Goal: Task Accomplishment & Management: Complete application form

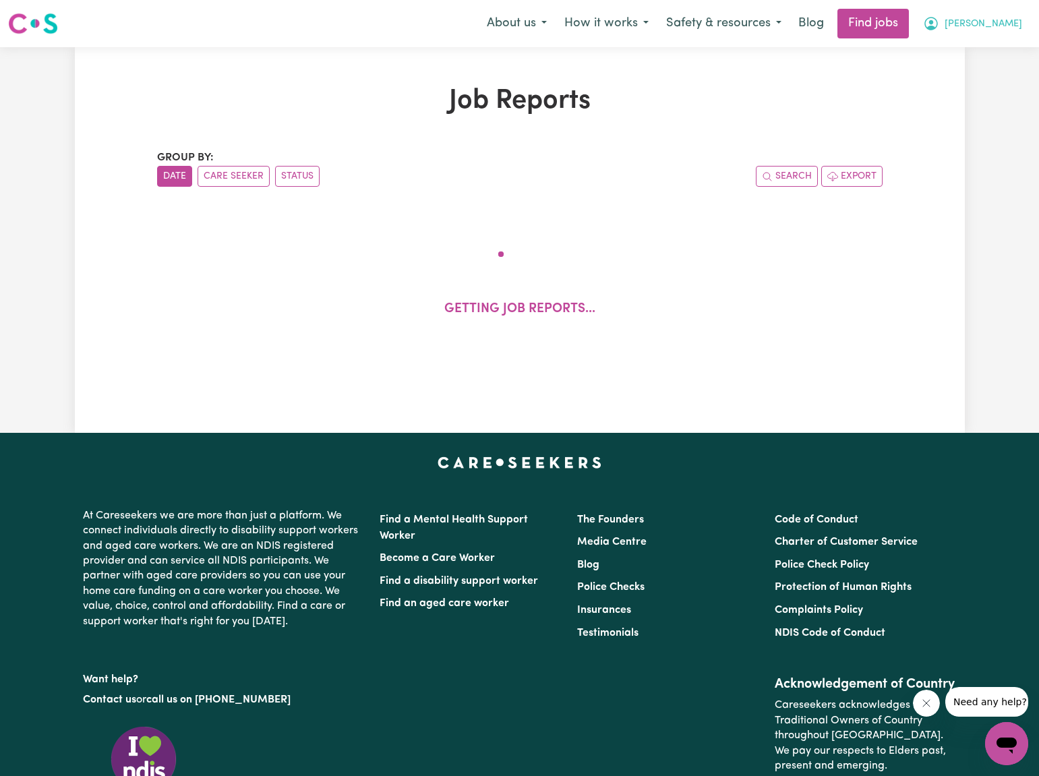
click at [1003, 26] on span "[PERSON_NAME]" at bounding box center [984, 24] width 78 height 15
click at [975, 73] on link "My Dashboard" at bounding box center [977, 78] width 107 height 26
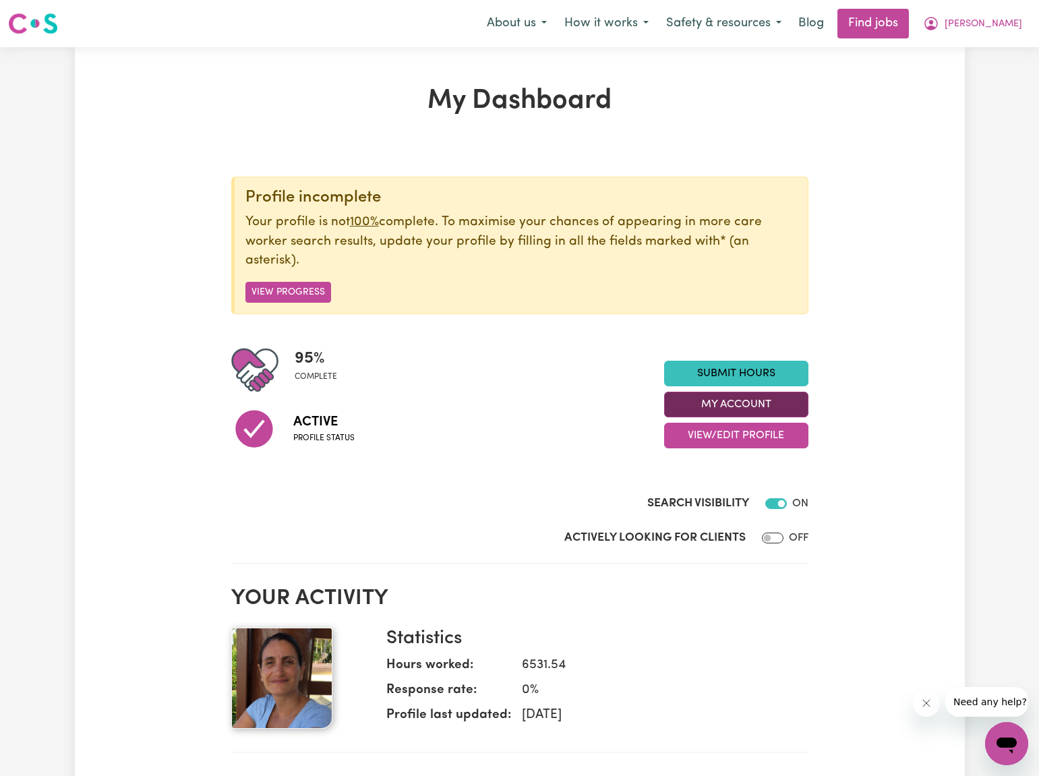
click at [753, 396] on button "My Account" at bounding box center [736, 405] width 144 height 26
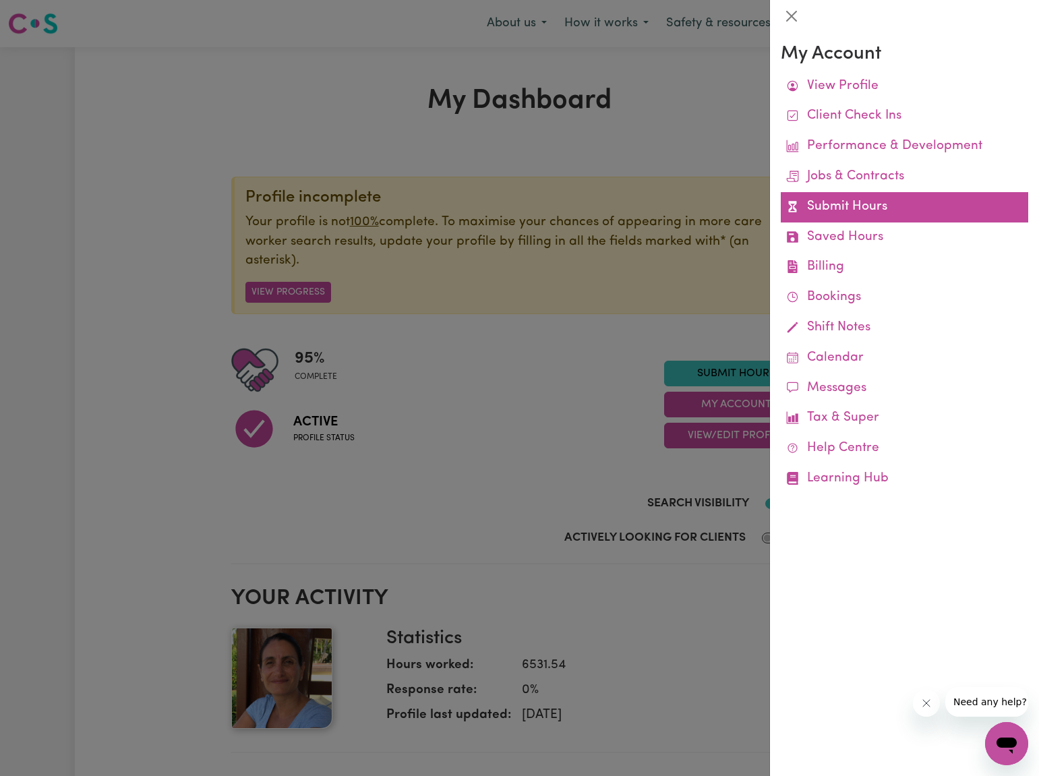
click at [839, 204] on link "Submit Hours" at bounding box center [904, 207] width 247 height 30
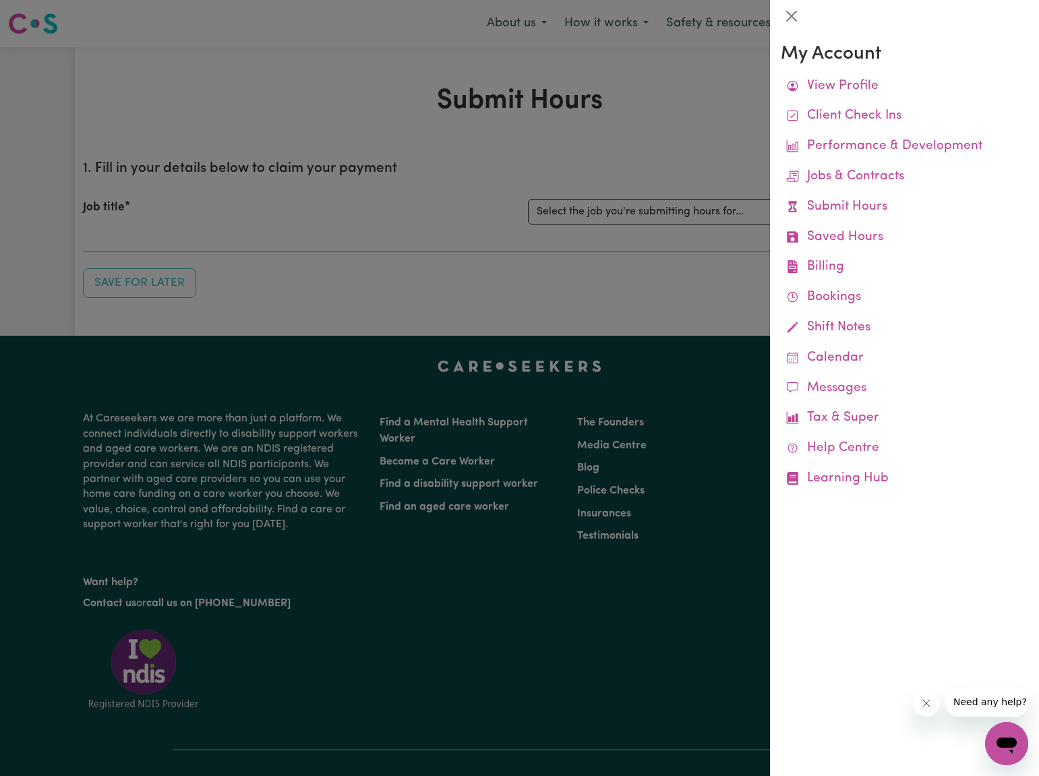
click at [839, 204] on link "Submit Hours" at bounding box center [904, 207] width 247 height 30
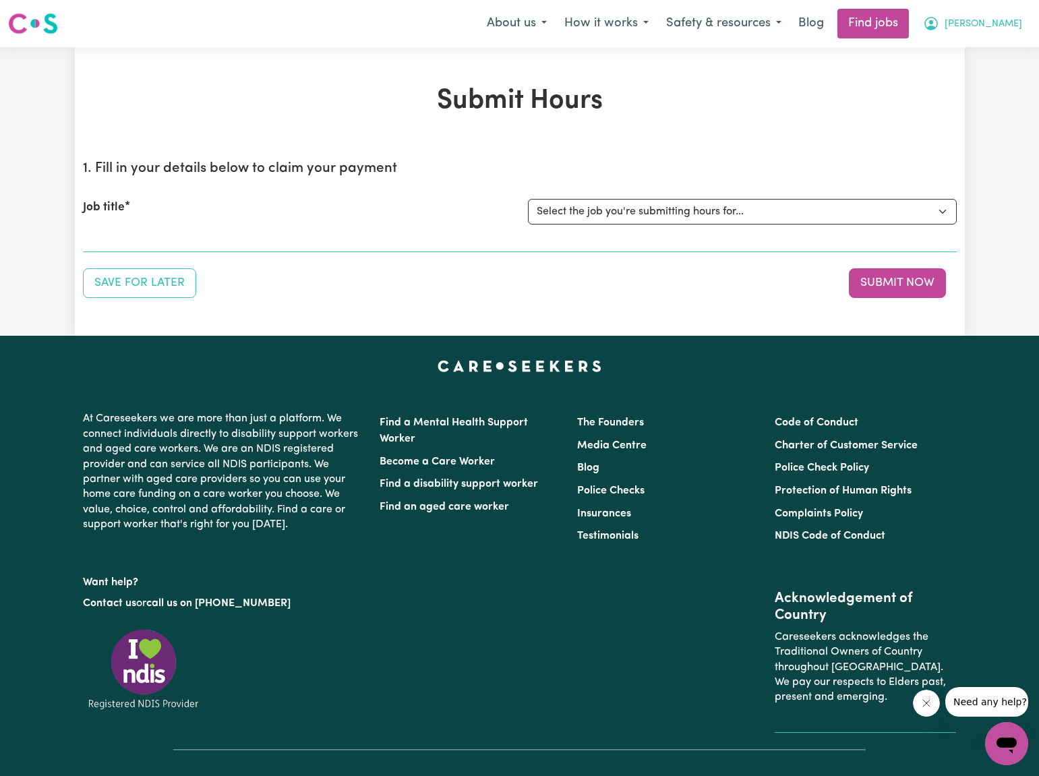
click at [987, 22] on span "[PERSON_NAME]" at bounding box center [984, 24] width 78 height 15
click at [959, 78] on link "My Dashboard" at bounding box center [977, 78] width 107 height 26
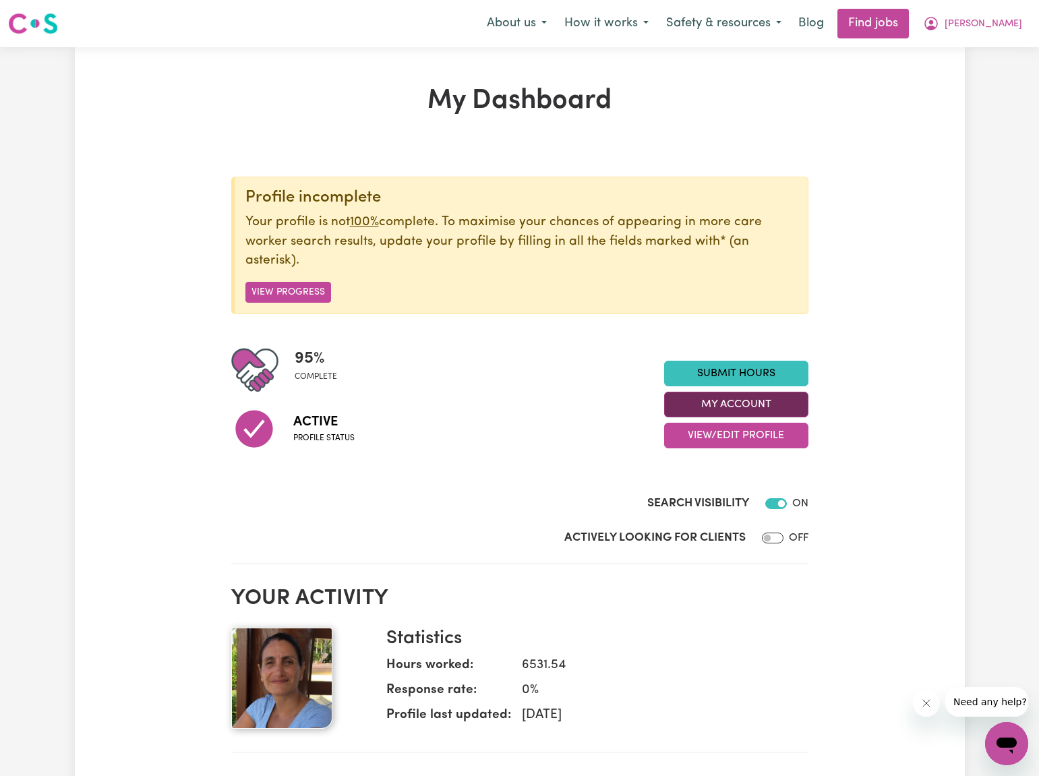
click at [730, 399] on button "My Account" at bounding box center [736, 405] width 144 height 26
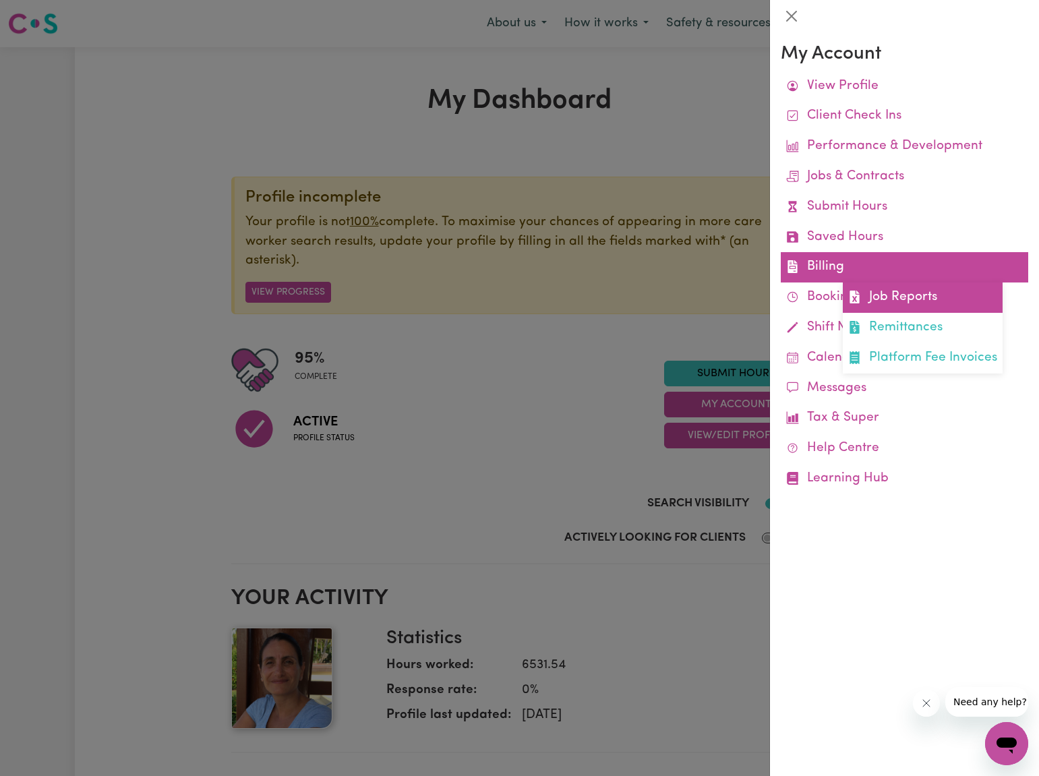
click at [901, 291] on link "Job Reports" at bounding box center [923, 298] width 160 height 30
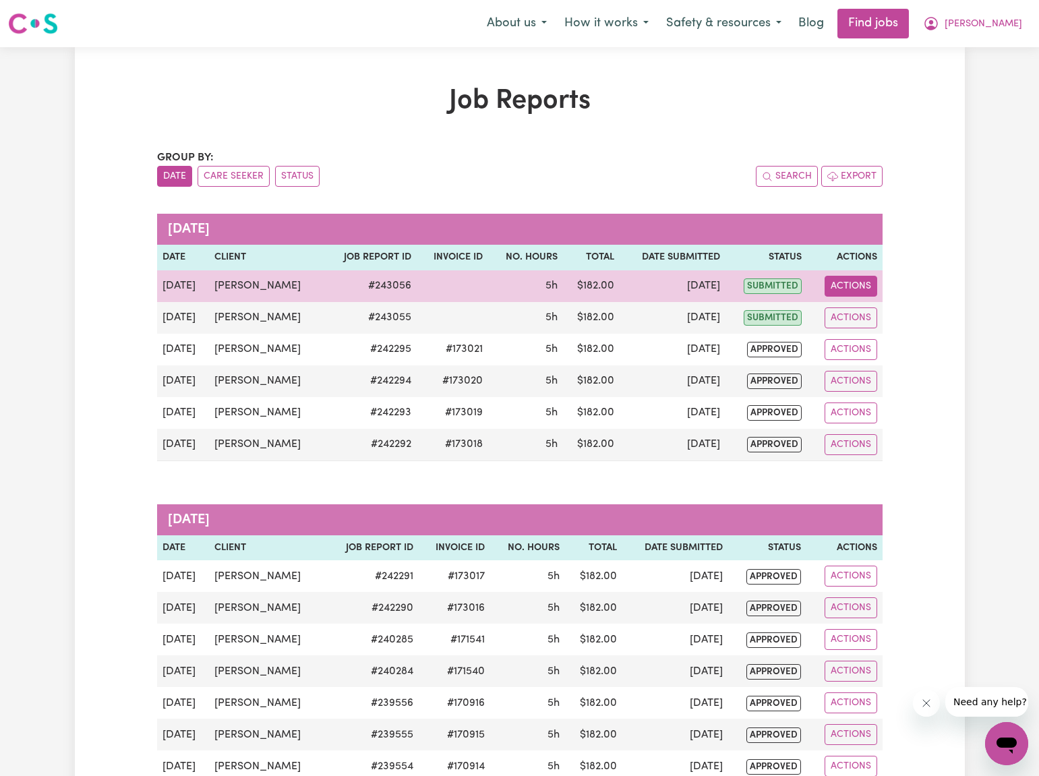
click at [858, 285] on button "Actions" at bounding box center [851, 286] width 53 height 21
click at [846, 340] on icon "Delete job report 243056" at bounding box center [845, 344] width 11 height 11
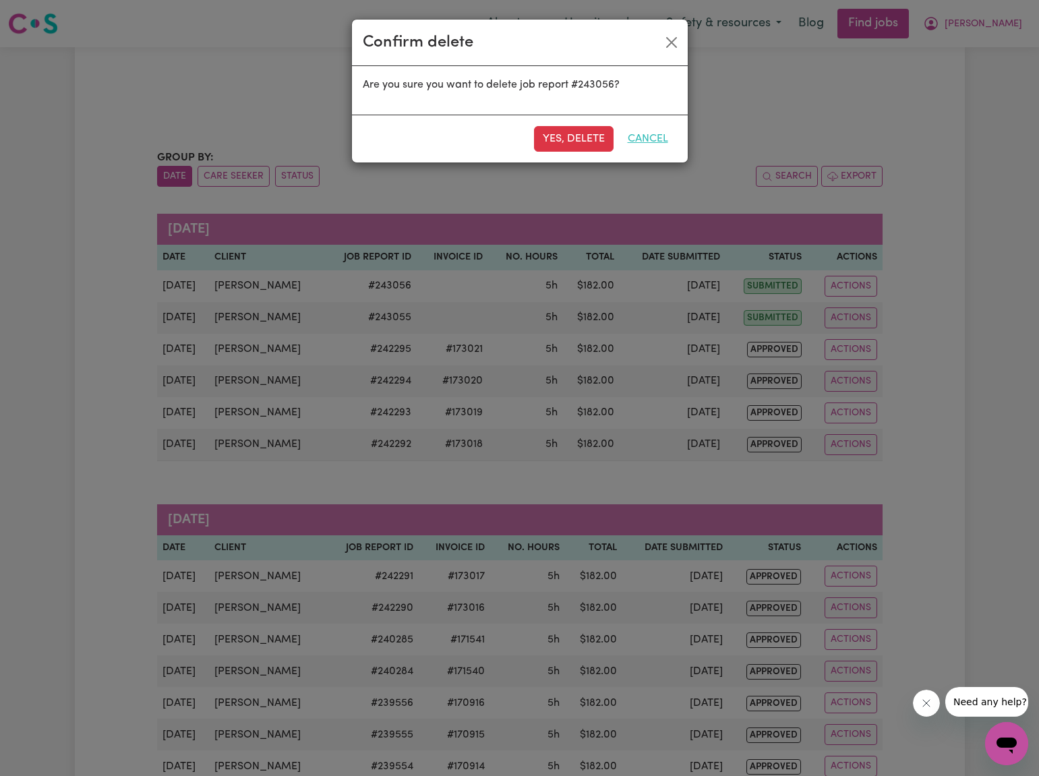
click at [652, 136] on button "Cancel" at bounding box center [648, 139] width 58 height 26
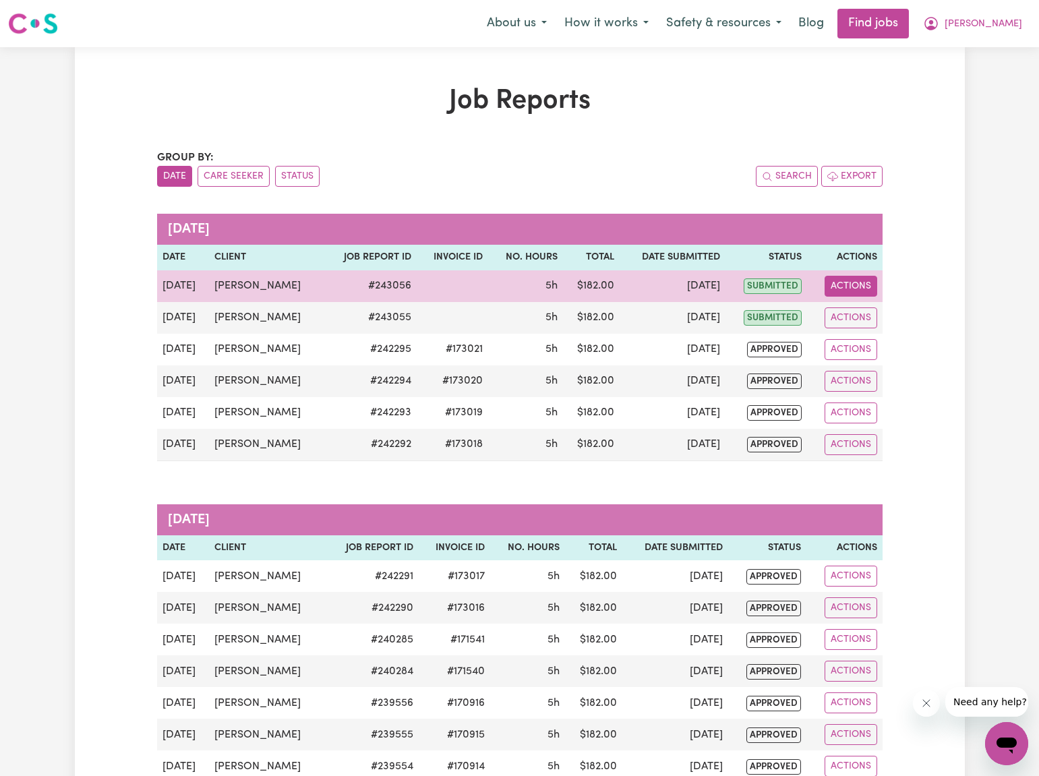
click at [848, 287] on button "Actions" at bounding box center [851, 286] width 53 height 21
click at [850, 343] on link "Delete" at bounding box center [886, 344] width 115 height 27
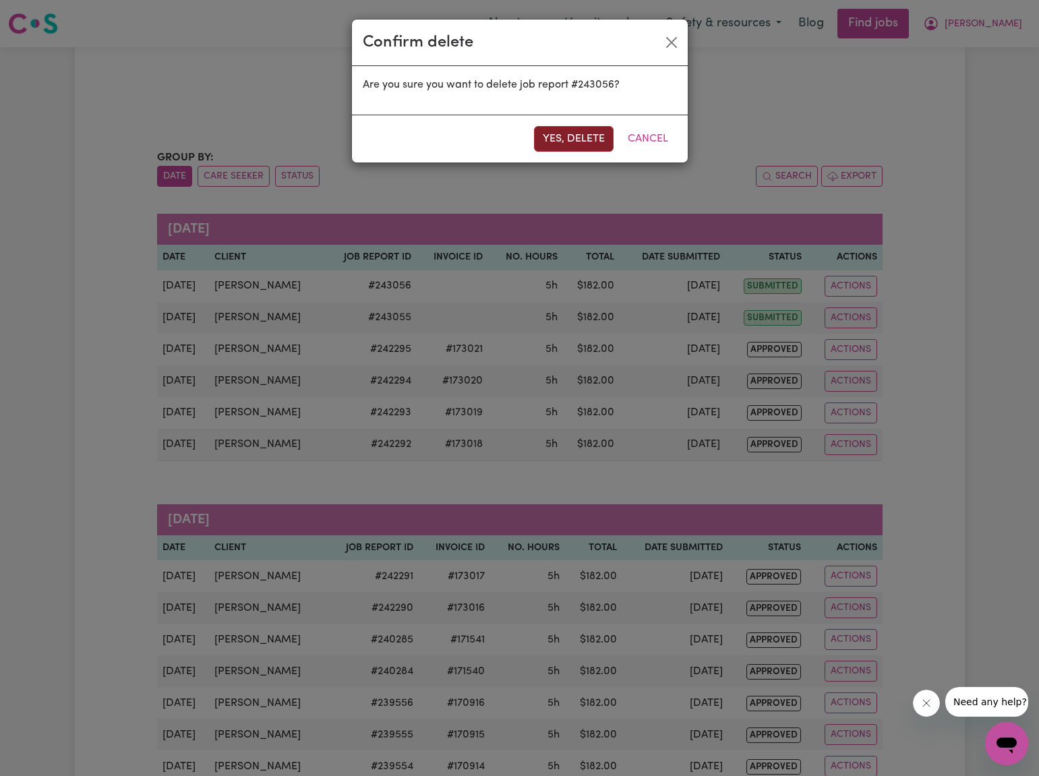
click at [547, 135] on button "Yes, delete" at bounding box center [574, 139] width 80 height 26
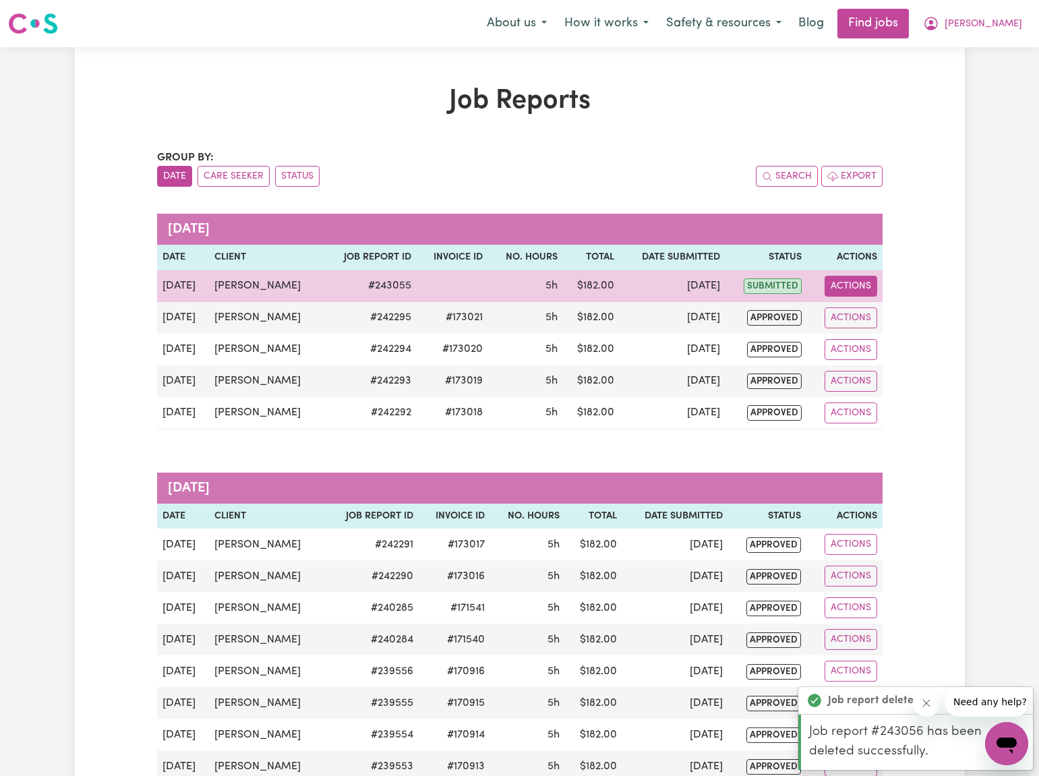
click at [841, 283] on button "Actions" at bounding box center [851, 286] width 53 height 21
click at [847, 344] on icon "Delete job report 243055" at bounding box center [845, 344] width 11 height 11
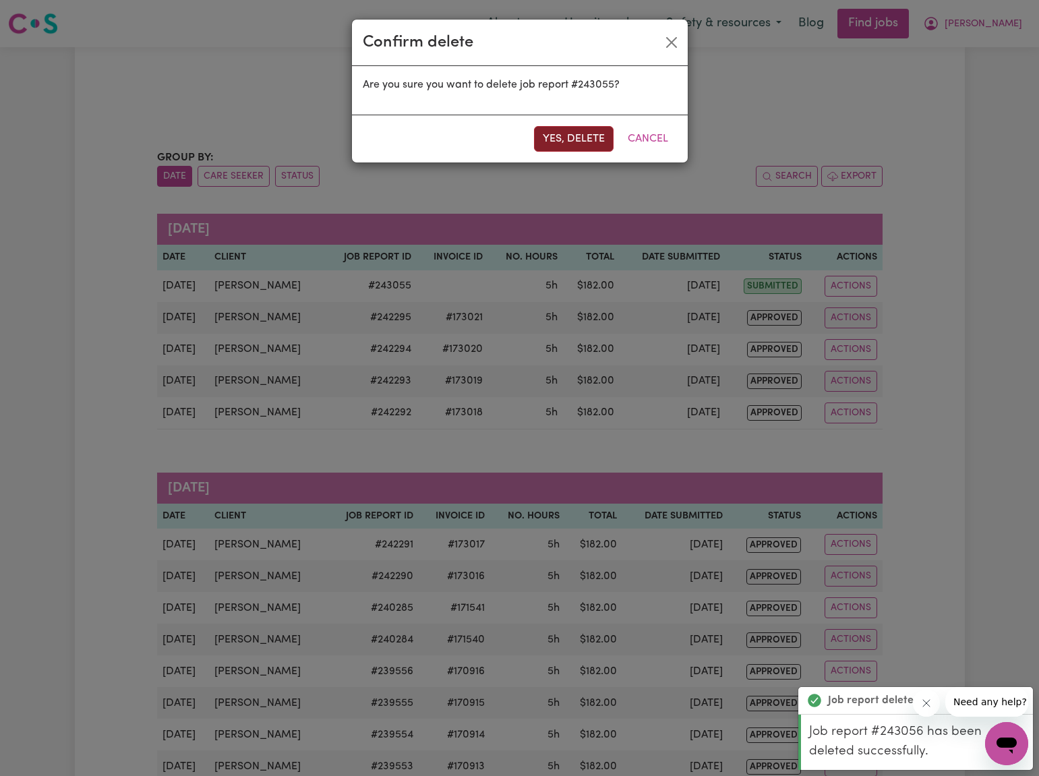
click at [576, 140] on button "Yes, delete" at bounding box center [574, 139] width 80 height 26
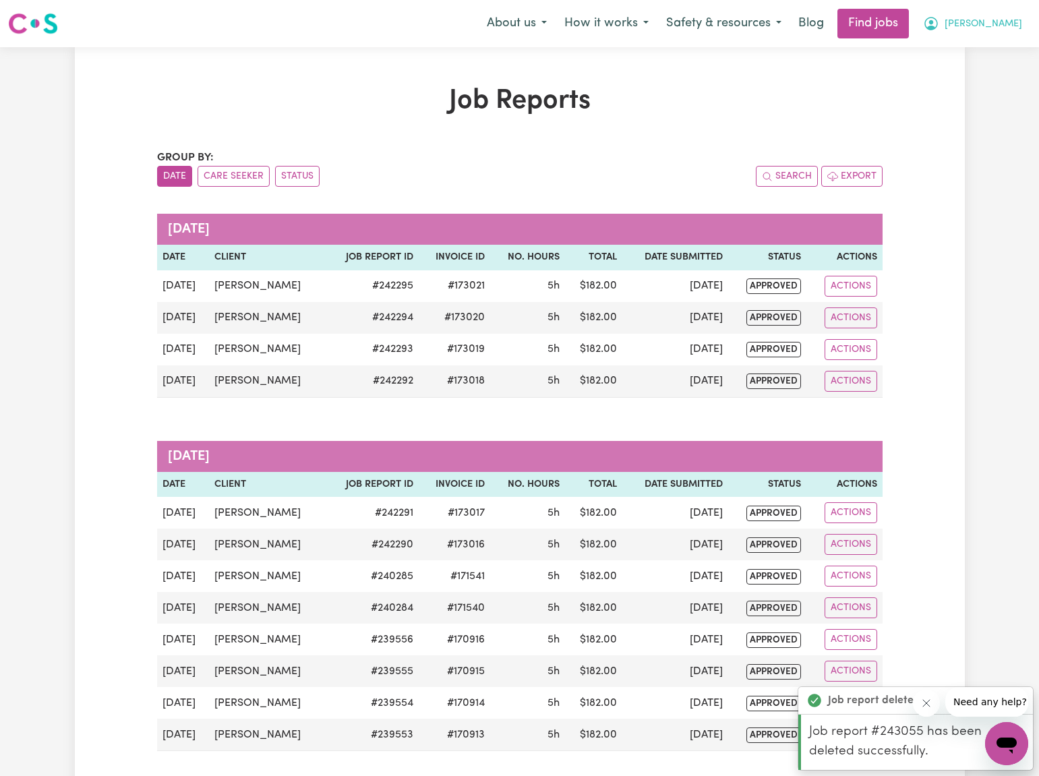
click at [994, 27] on span "[PERSON_NAME]" at bounding box center [984, 24] width 78 height 15
click at [976, 72] on link "My Dashboard" at bounding box center [977, 78] width 107 height 26
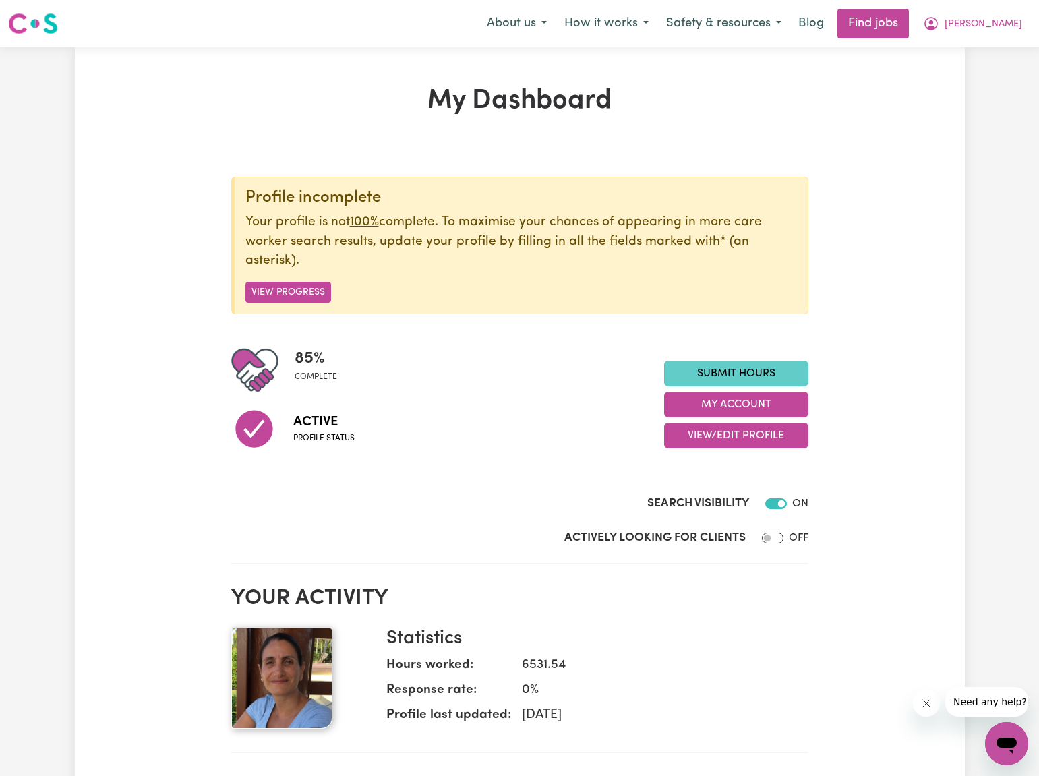
click at [755, 368] on link "Submit Hours" at bounding box center [736, 374] width 144 height 26
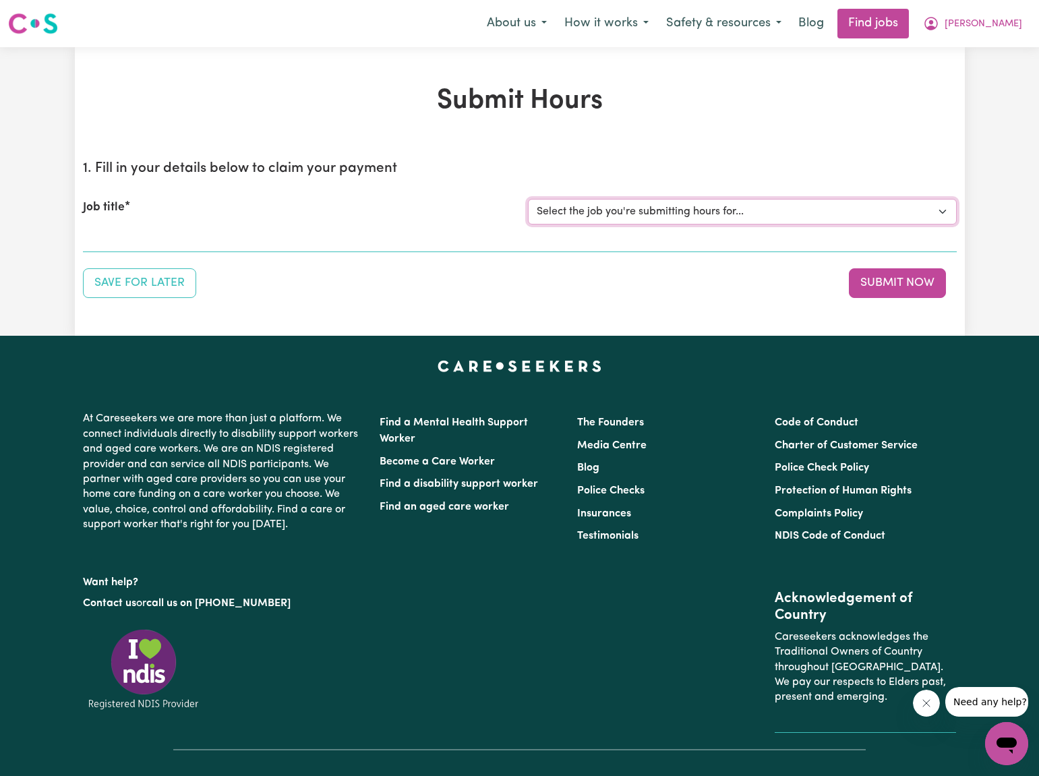
select select "2766"
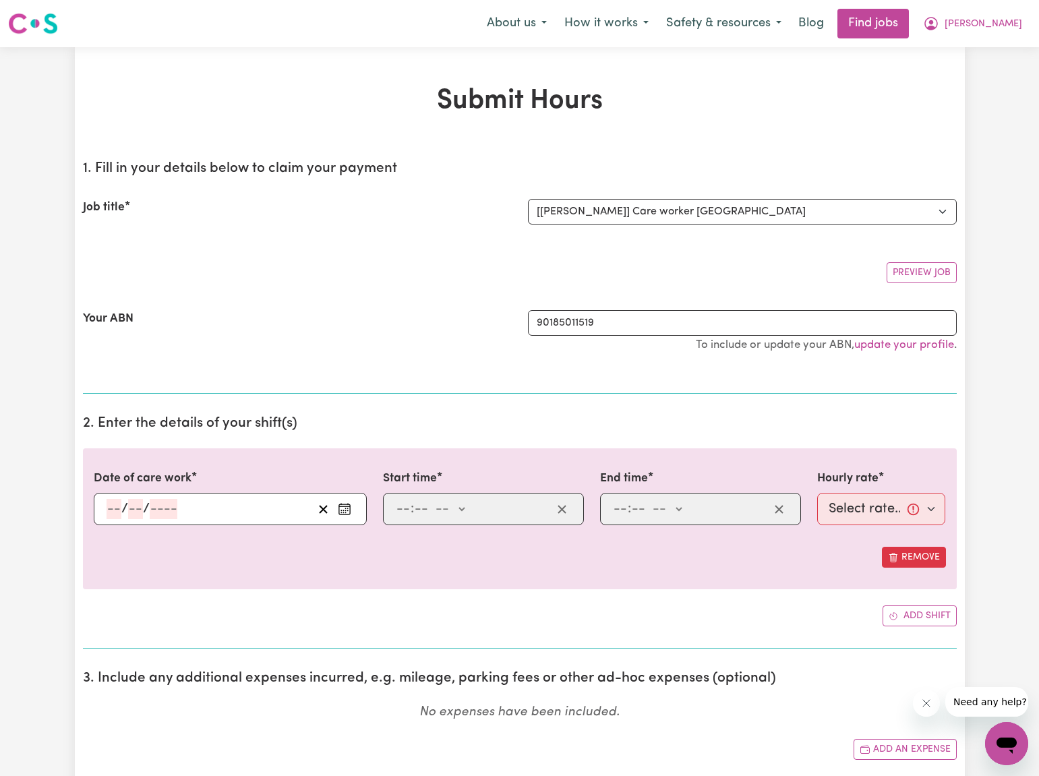
click at [345, 510] on icon "Enter the date of care work" at bounding box center [344, 508] width 13 height 13
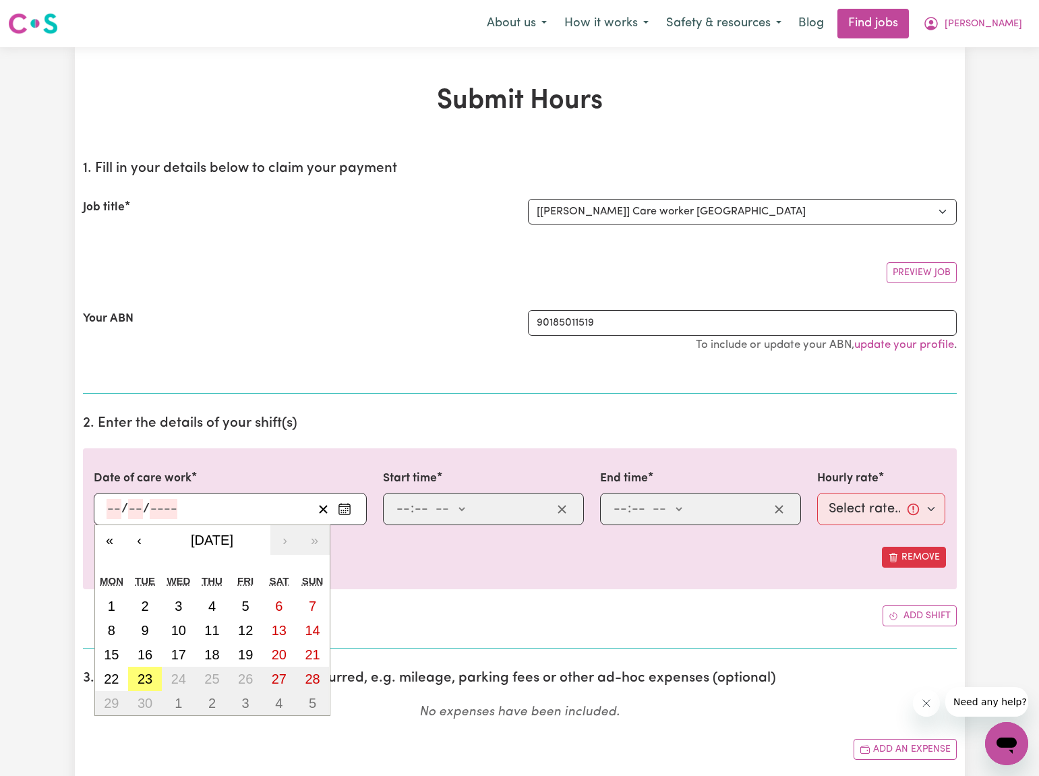
click at [115, 653] on abbr "15" at bounding box center [111, 654] width 15 height 15
type input "[DATE]"
type input "15"
type input "9"
type input "2025"
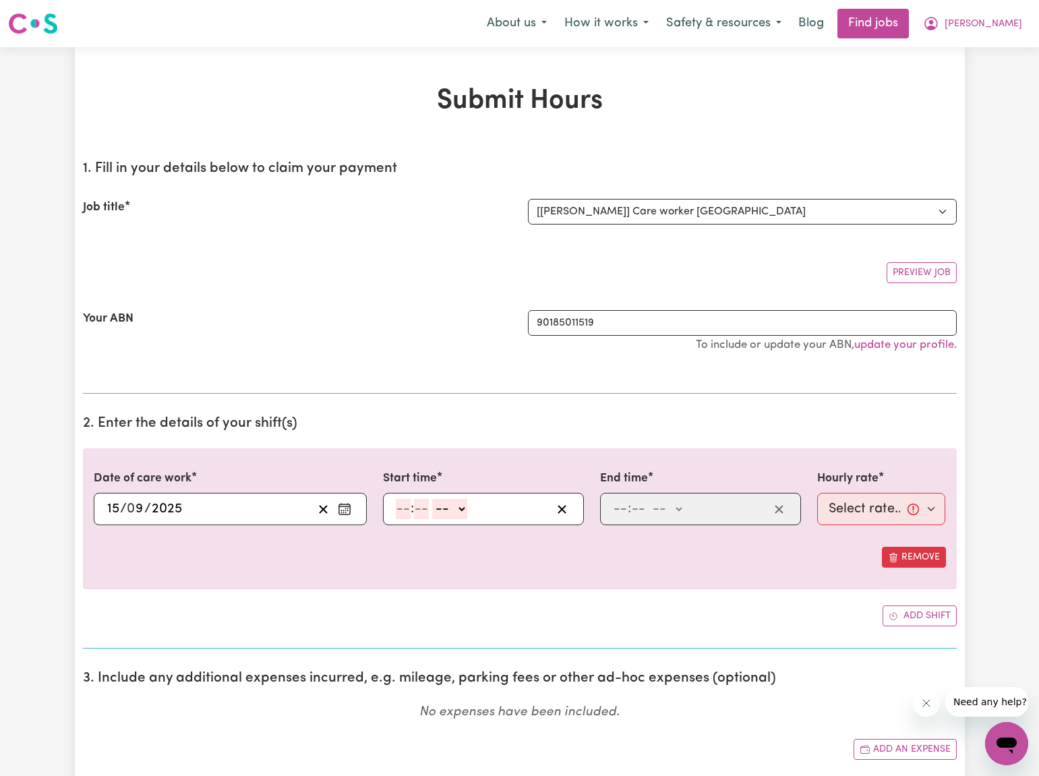
click at [399, 508] on input "number" at bounding box center [403, 509] width 15 height 20
type input "12"
type input "30"
select select "pm"
type input "12:30"
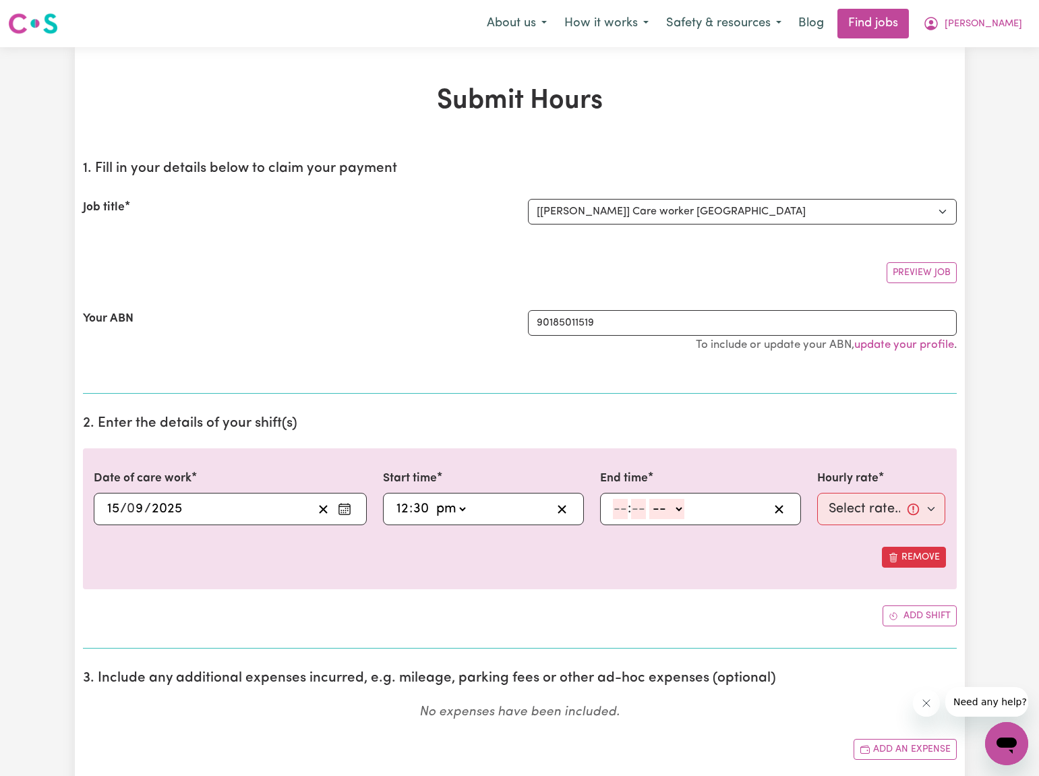
click at [618, 508] on input "number" at bounding box center [620, 509] width 15 height 20
type input "5"
type input "30"
select select "pm"
type input "17:30"
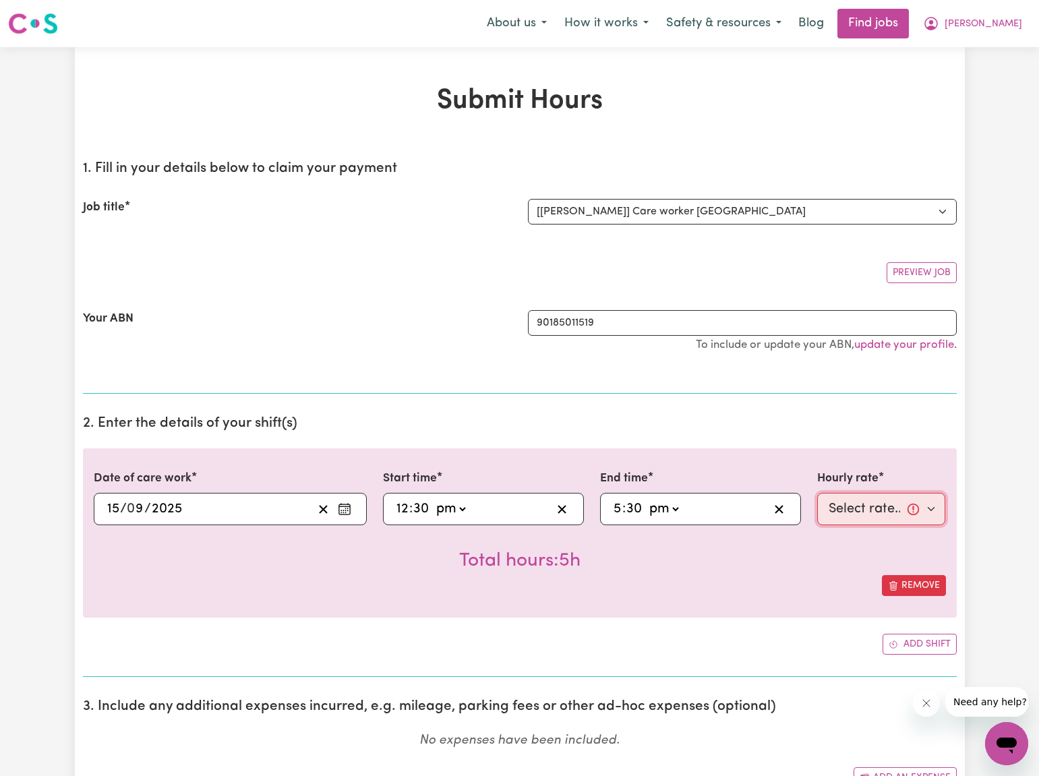
select select "40-Weekday"
click at [827, 568] on div "Total hours: 5h" at bounding box center [520, 550] width 852 height 50
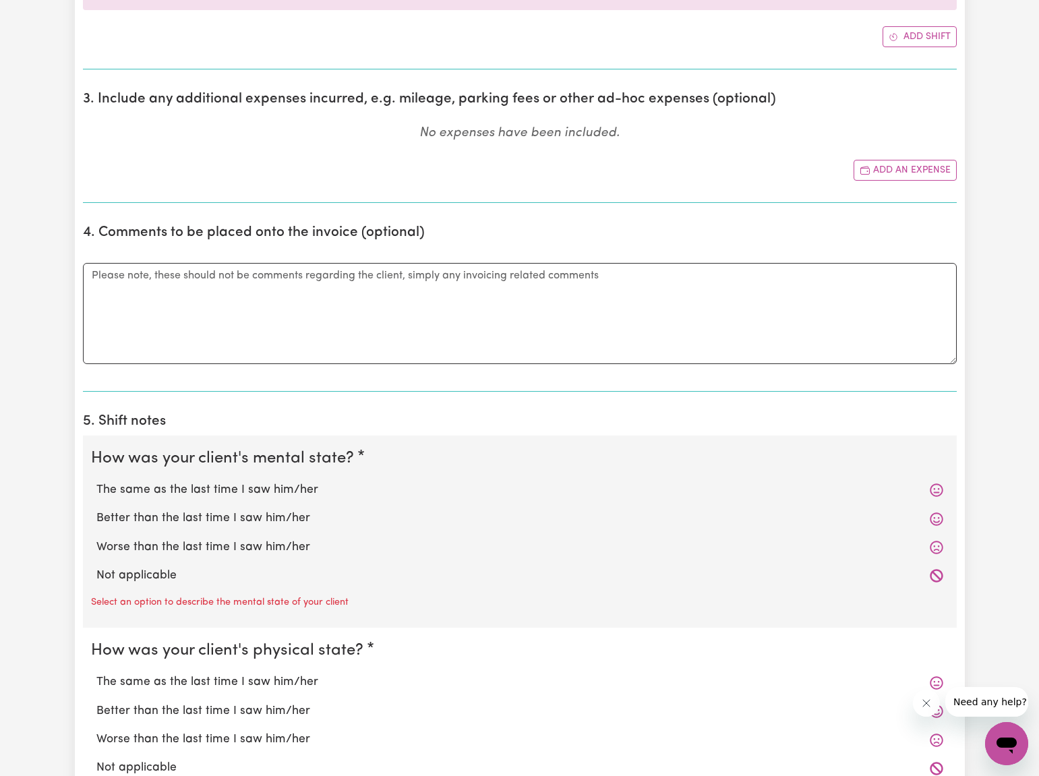
scroll to position [608, 0]
click at [92, 272] on textarea "Comments" at bounding box center [520, 312] width 874 height 101
type textarea "Late submitting timesheet."
click at [119, 378] on section "4. Comments to be placed onto the invoice (optional) Comments Late submitting t…" at bounding box center [520, 302] width 874 height 178
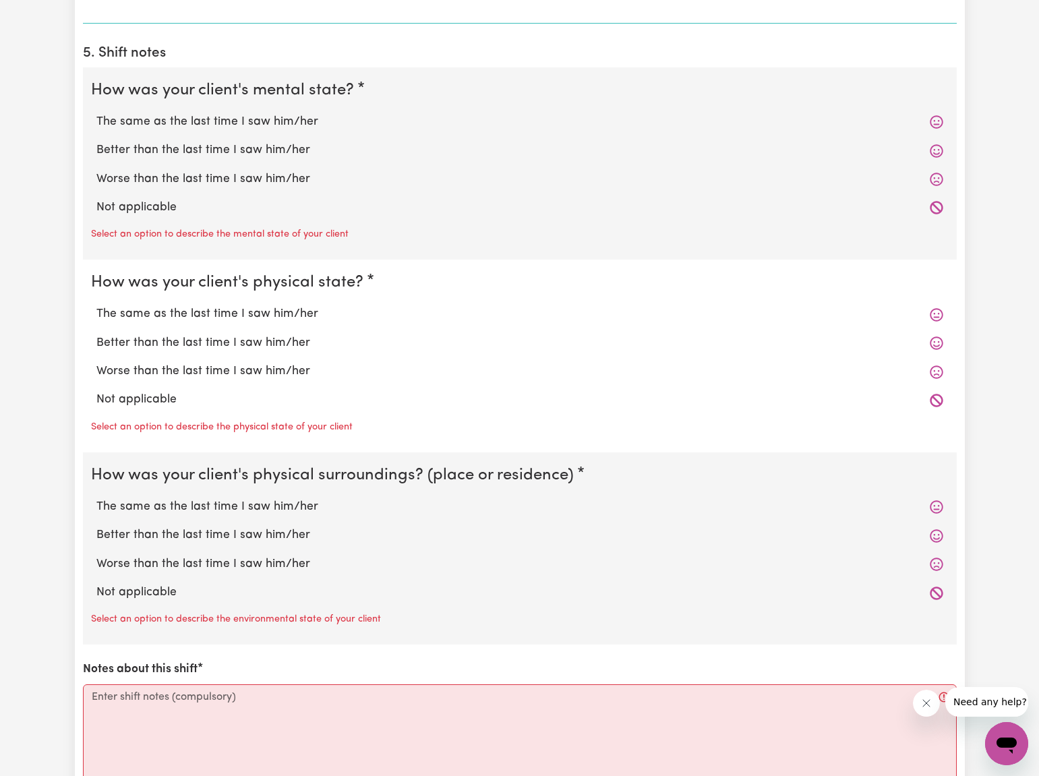
scroll to position [979, 0]
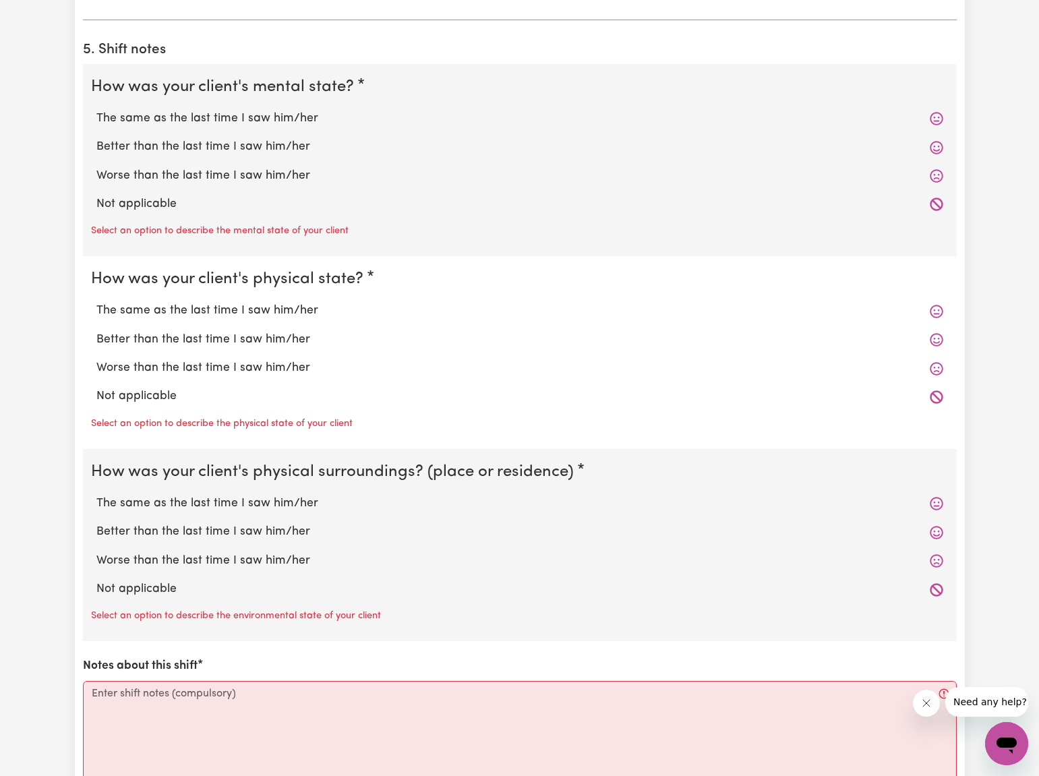
drag, startPoint x: 113, startPoint y: 116, endPoint x: 117, endPoint y: 169, distance: 53.4
click at [113, 116] on label "The same as the last time I saw him/her" at bounding box center [519, 119] width 847 height 18
click at [96, 110] on input "The same as the last time I saw him/her" at bounding box center [96, 109] width 1 height 1
radio input "true"
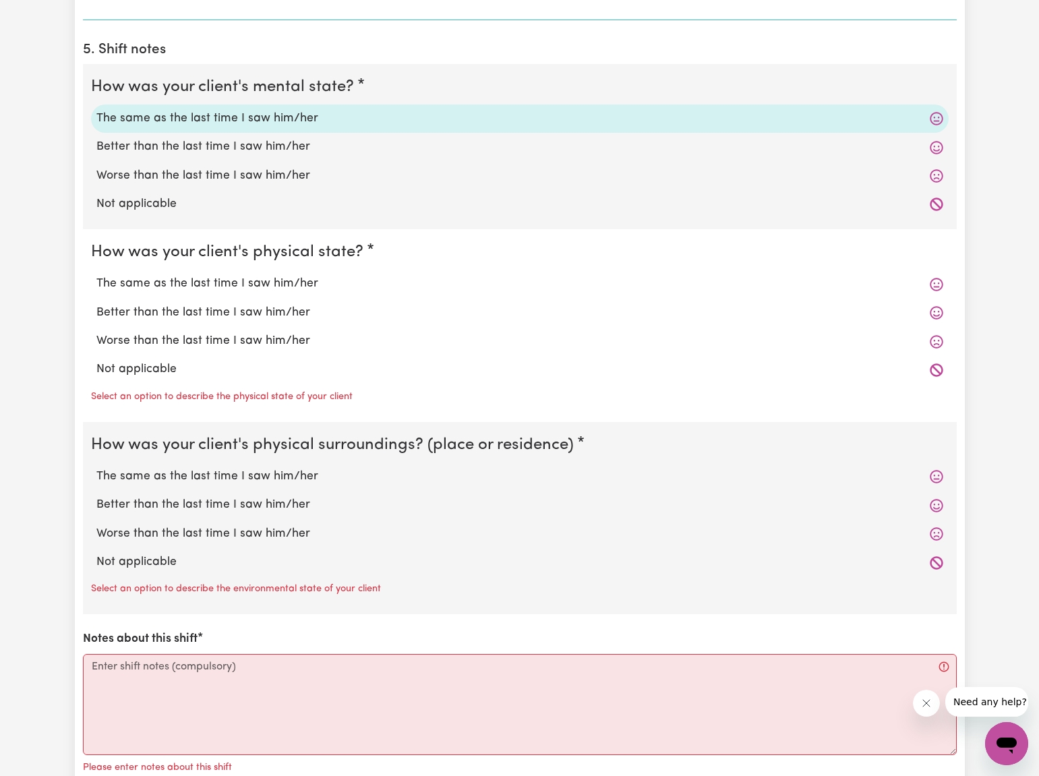
drag, startPoint x: 117, startPoint y: 278, endPoint x: 121, endPoint y: 327, distance: 49.4
click at [117, 280] on label "The same as the last time I saw him/her" at bounding box center [519, 284] width 847 height 18
click at [96, 275] on input "The same as the last time I saw him/her" at bounding box center [96, 274] width 1 height 1
radio input "true"
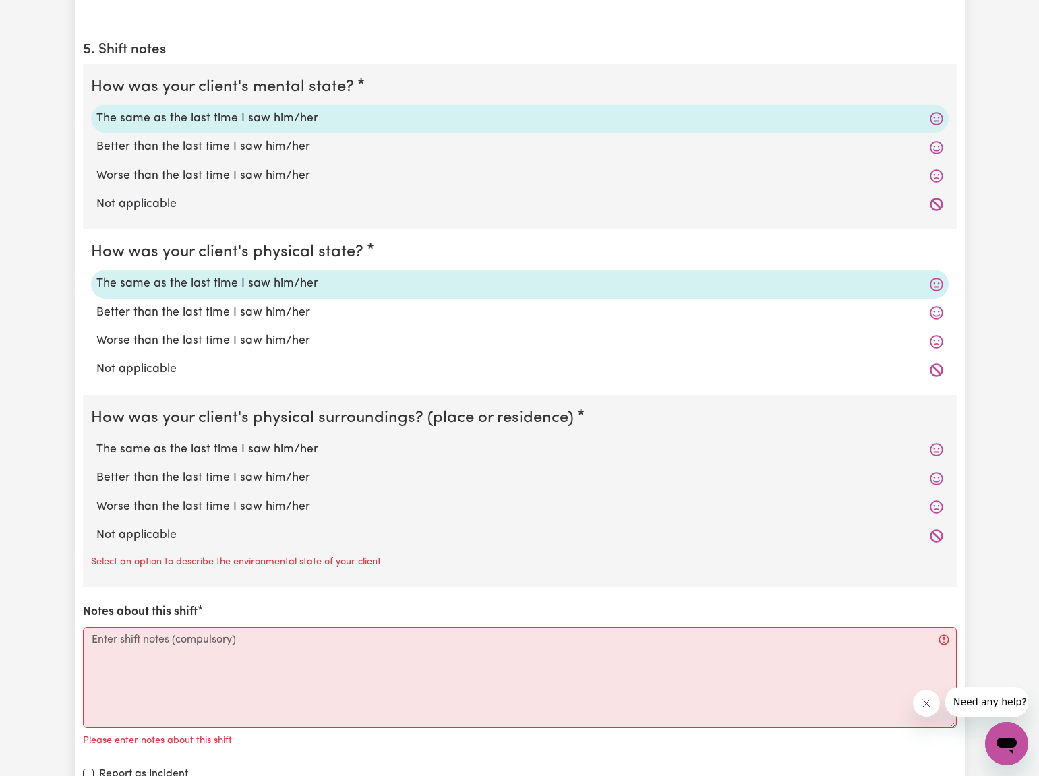
drag, startPoint x: 117, startPoint y: 442, endPoint x: 100, endPoint y: 572, distance: 131.1
click at [117, 444] on label "The same as the last time I saw him/her" at bounding box center [519, 450] width 847 height 18
click at [96, 441] on input "The same as the last time I saw him/her" at bounding box center [96, 440] width 1 height 1
radio input "true"
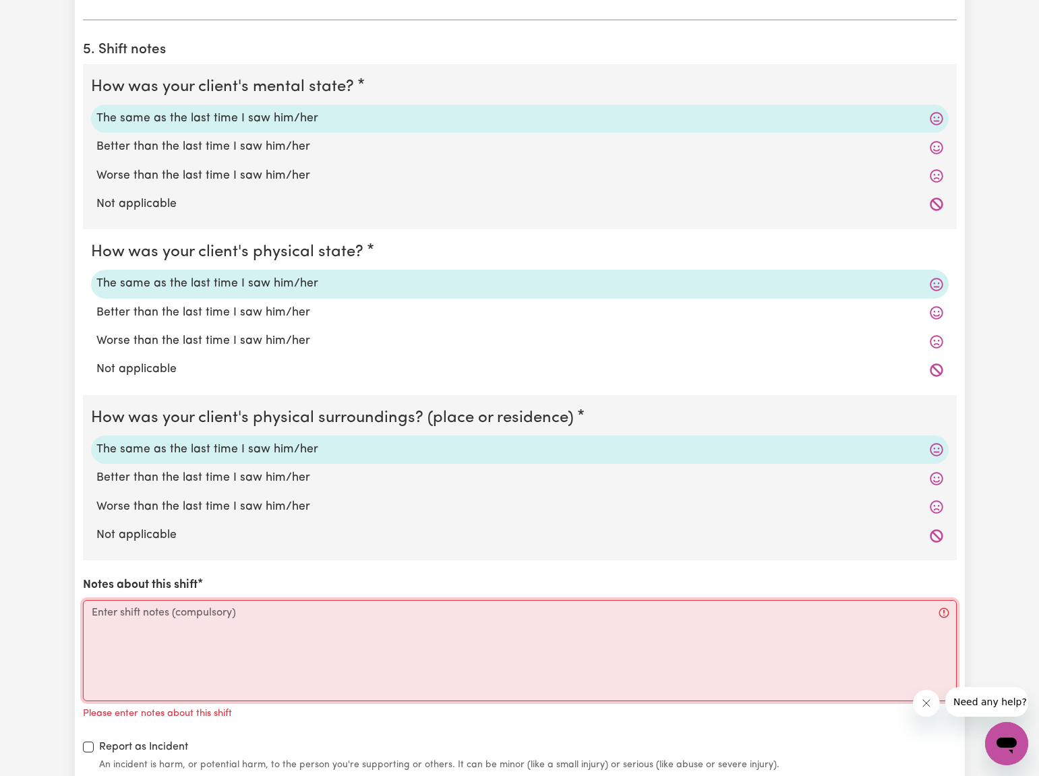
click at [92, 608] on textarea "Notes about this shift" at bounding box center [520, 650] width 874 height 101
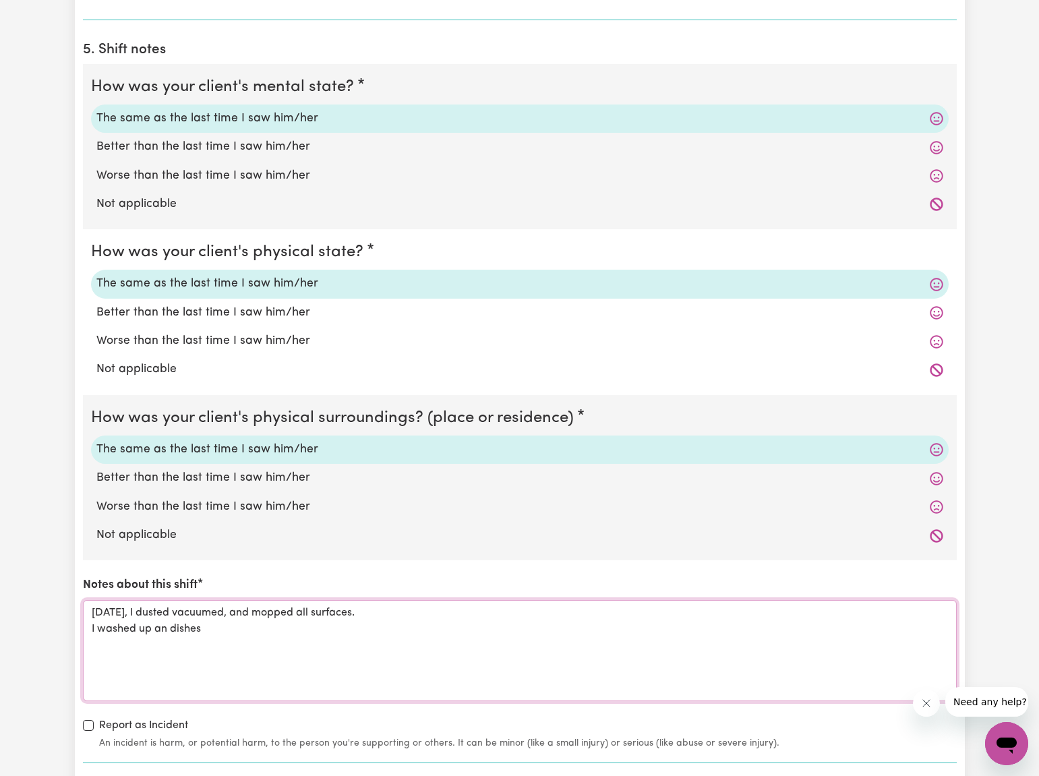
click at [169, 623] on textarea "[DATE], I dusted vacuumed, and mopped all surfaces. I washed up an dishes" at bounding box center [520, 650] width 874 height 101
click at [236, 622] on textarea "[DATE], I dusted vacuumed, and mopped all surfaces. I washed up an dirty dishes" at bounding box center [520, 650] width 874 height 101
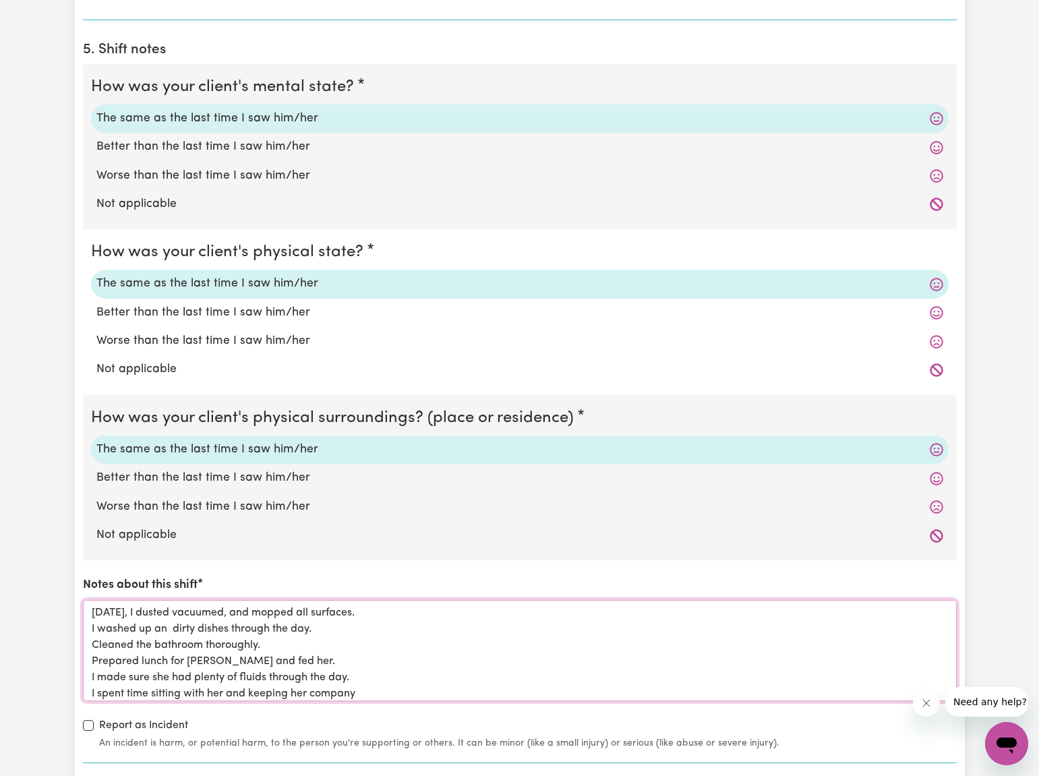
drag, startPoint x: 236, startPoint y: 622, endPoint x: 319, endPoint y: 686, distance: 104.8
click at [314, 682] on textarea "[DATE], I dusted vacuumed, and mopped all surfaces. I washed up an dirty dishes…" at bounding box center [520, 650] width 874 height 101
click at [358, 686] on textarea "[DATE], I dusted vacuumed, and mopped all surfaces. I washed up an dirty dishes…" at bounding box center [520, 650] width 874 height 101
click at [357, 688] on textarea "[DATE], I dusted vacuumed, and mopped all surfaces. I washed up an dirty dishes…" at bounding box center [520, 650] width 874 height 101
click at [364, 688] on textarea "[DATE], I dusted vacuumed, and mopped all surfaces. I washed up an dirty dishes…" at bounding box center [520, 650] width 874 height 101
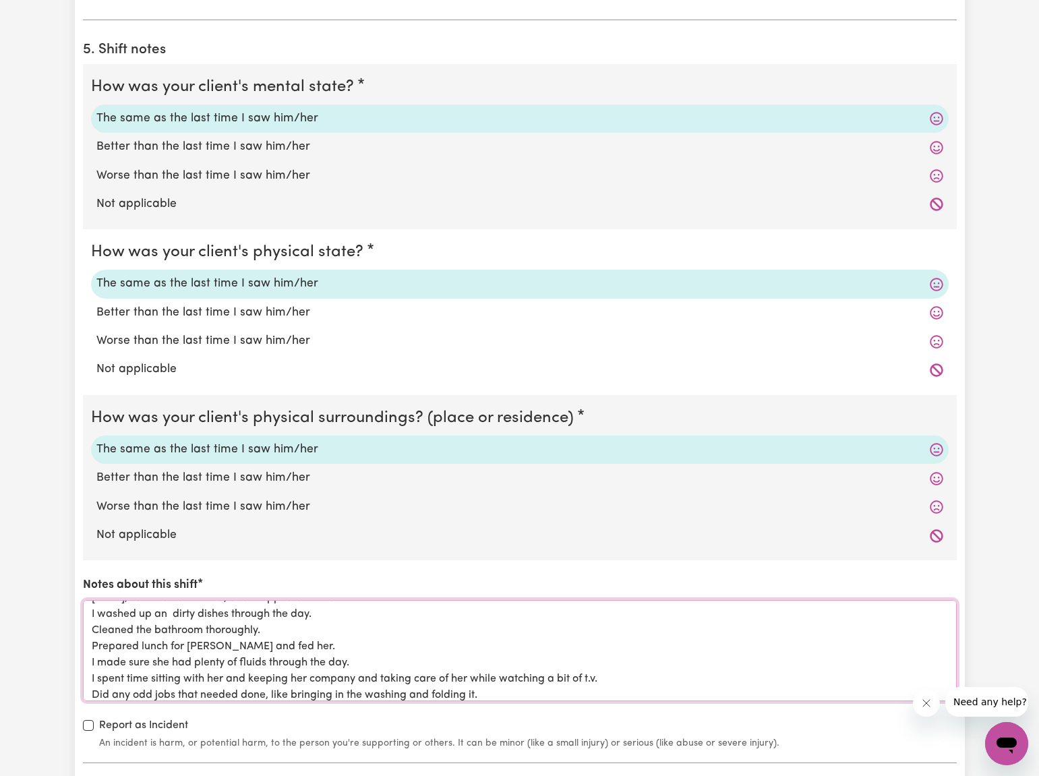
scroll to position [31, 0]
type textarea "[DATE], I dusted vacuumed, and mopped all surfaces. I washed up an dirty dishes…"
click at [604, 566] on div "How was your client's mental state? The same as the last time I saw him/her Bet…" at bounding box center [520, 407] width 874 height 686
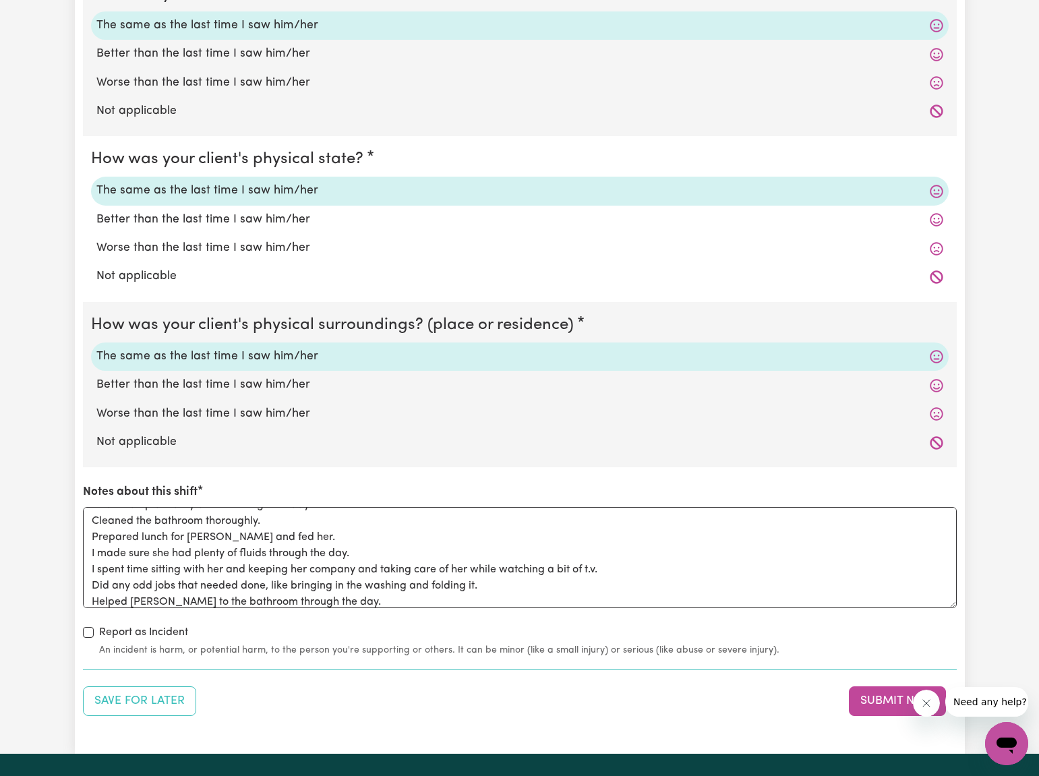
scroll to position [1074, 0]
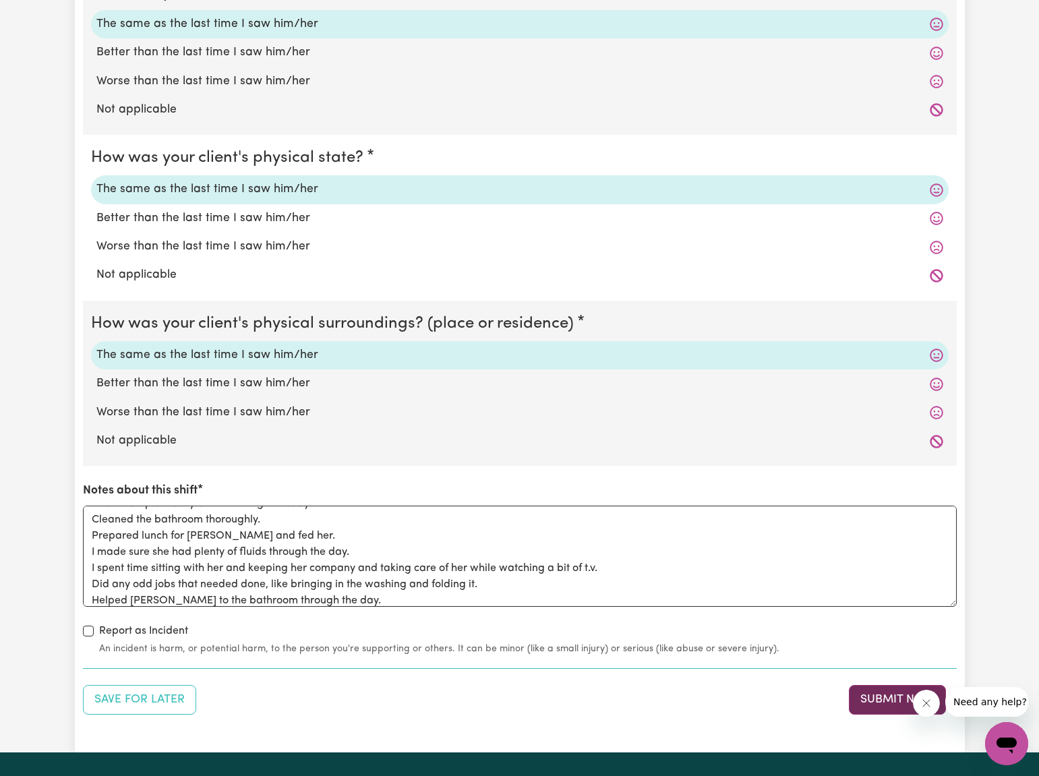
click at [874, 694] on button "Submit Now" at bounding box center [897, 700] width 97 height 30
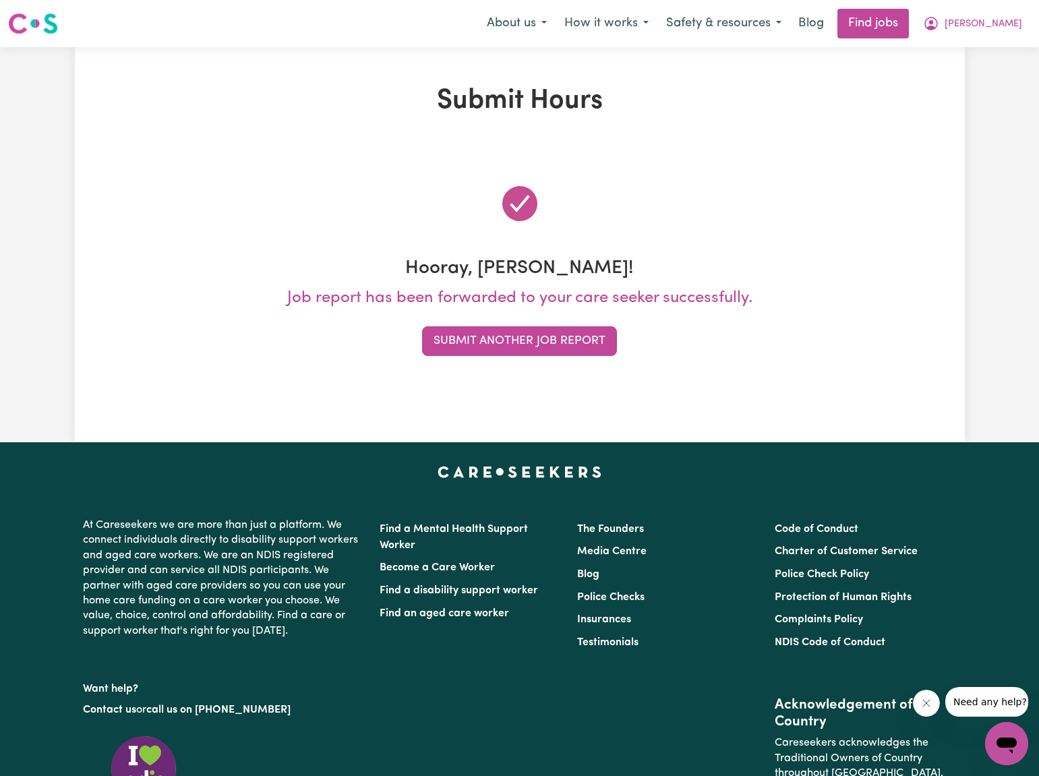
scroll to position [0, 0]
click at [1003, 24] on span "[PERSON_NAME]" at bounding box center [984, 24] width 78 height 15
click at [969, 76] on link "My Dashboard" at bounding box center [977, 78] width 107 height 26
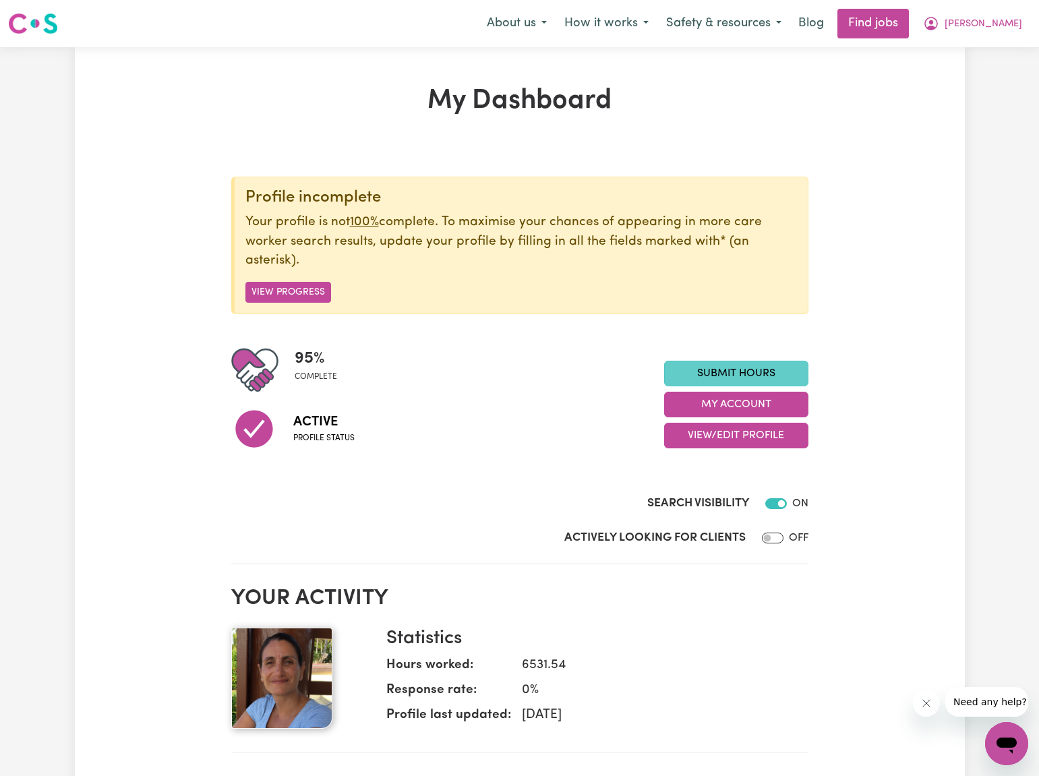
click at [759, 365] on link "Submit Hours" at bounding box center [736, 374] width 144 height 26
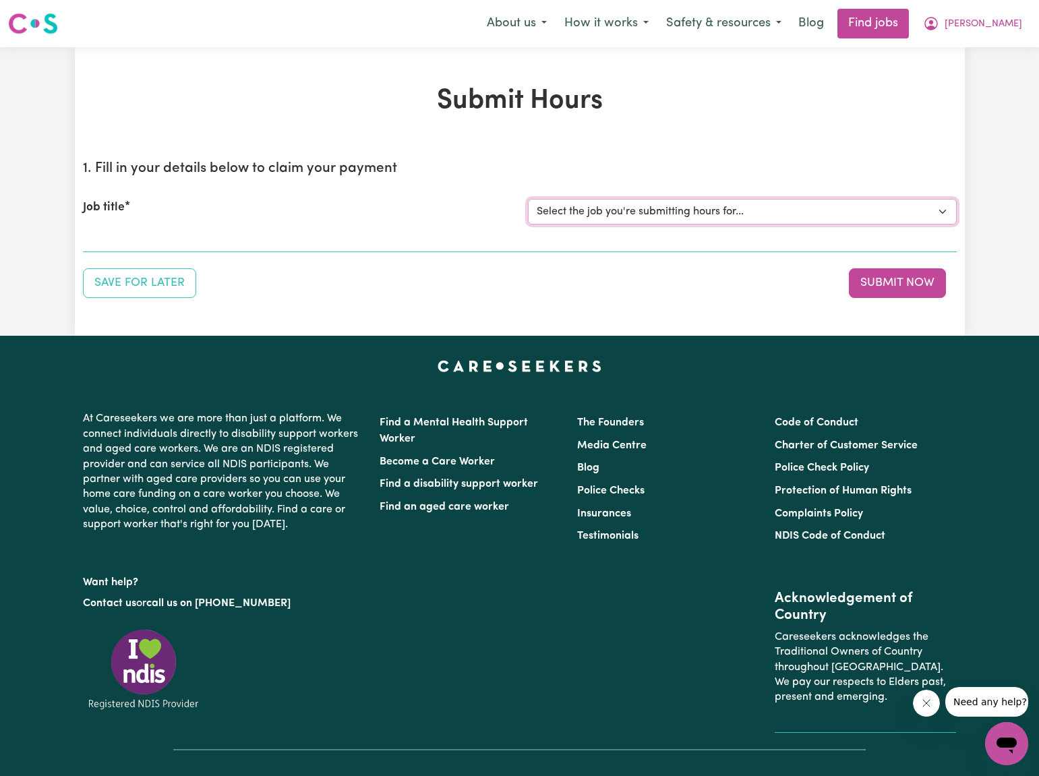
select select "2766"
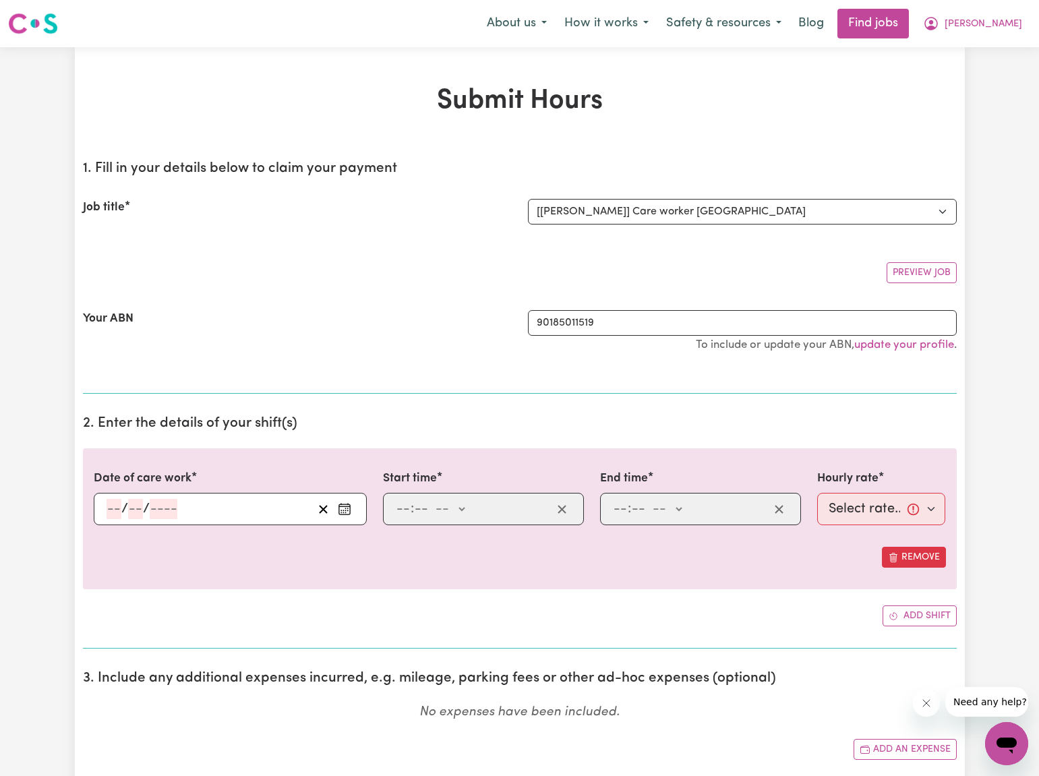
click at [346, 508] on icon "Enter the date of care work" at bounding box center [344, 508] width 13 height 13
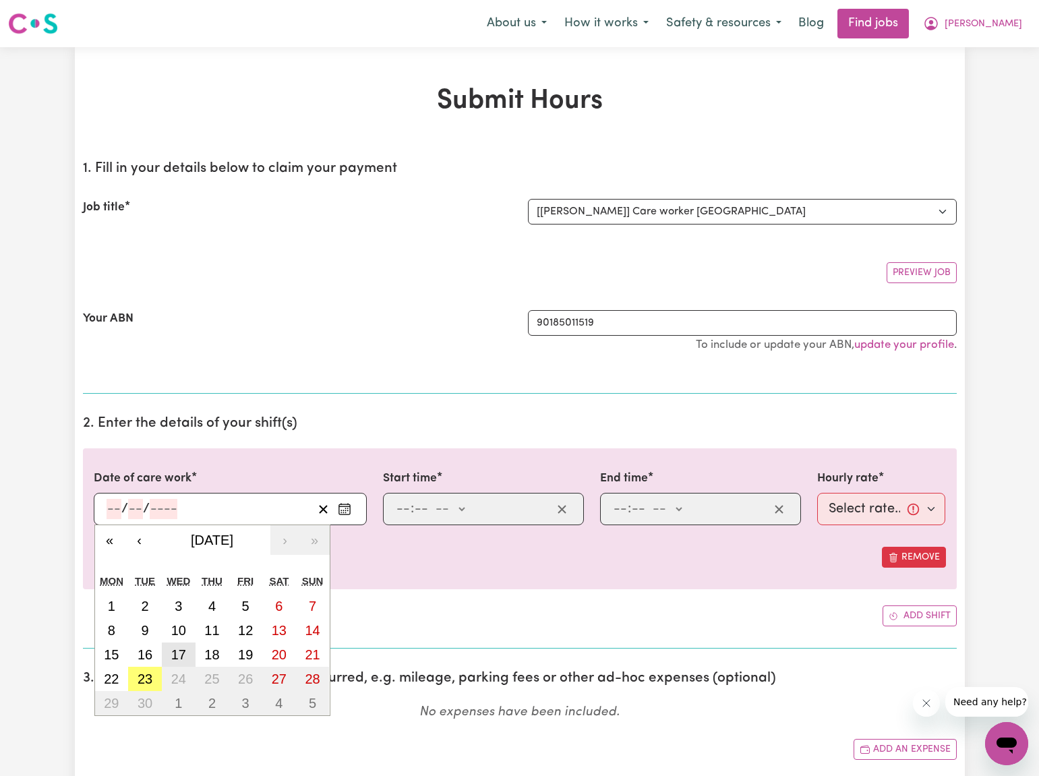
click at [177, 655] on abbr "17" at bounding box center [178, 654] width 15 height 15
type input "[DATE]"
type input "17"
type input "9"
type input "2025"
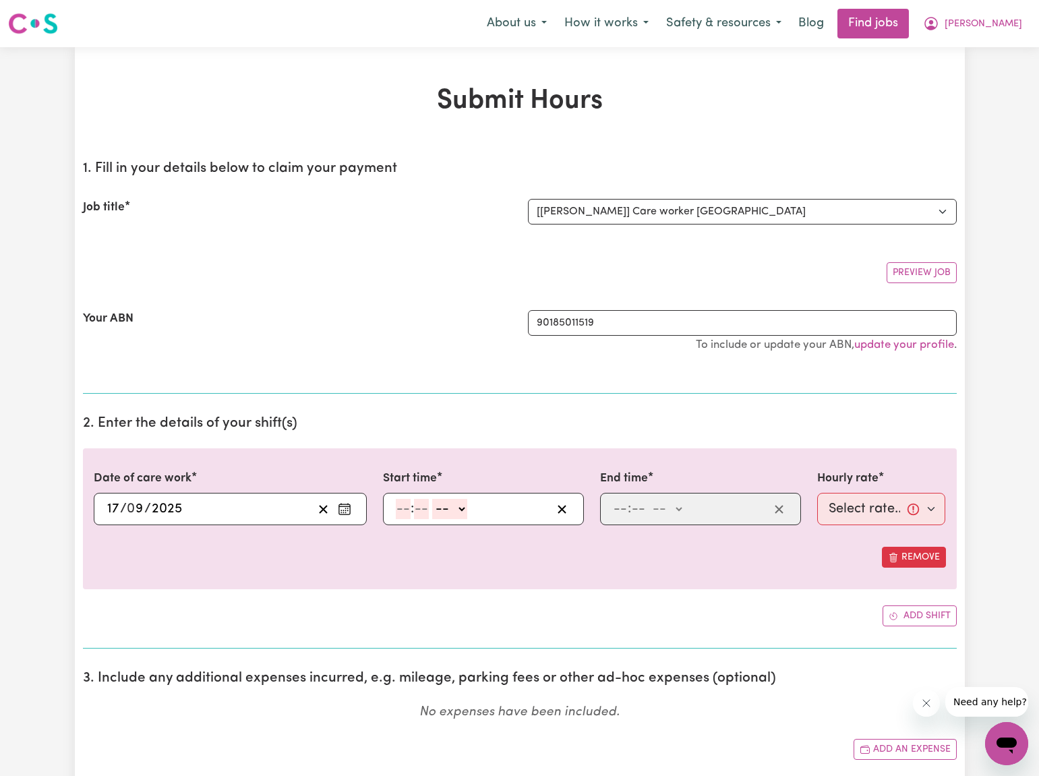
click at [399, 508] on input "number" at bounding box center [403, 509] width 15 height 20
type input "12"
type input "30"
select select "pm"
type input "12:30"
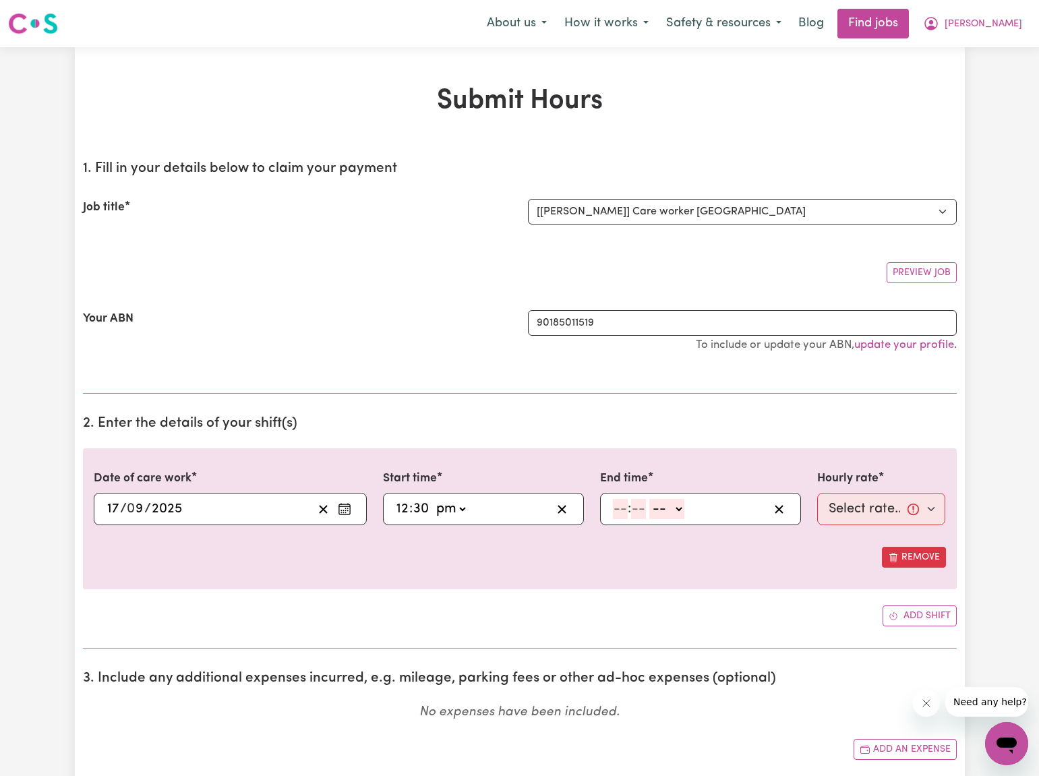
click at [615, 510] on input "number" at bounding box center [620, 509] width 15 height 20
type input "5"
type input "30"
select select "pm"
type input "17:30"
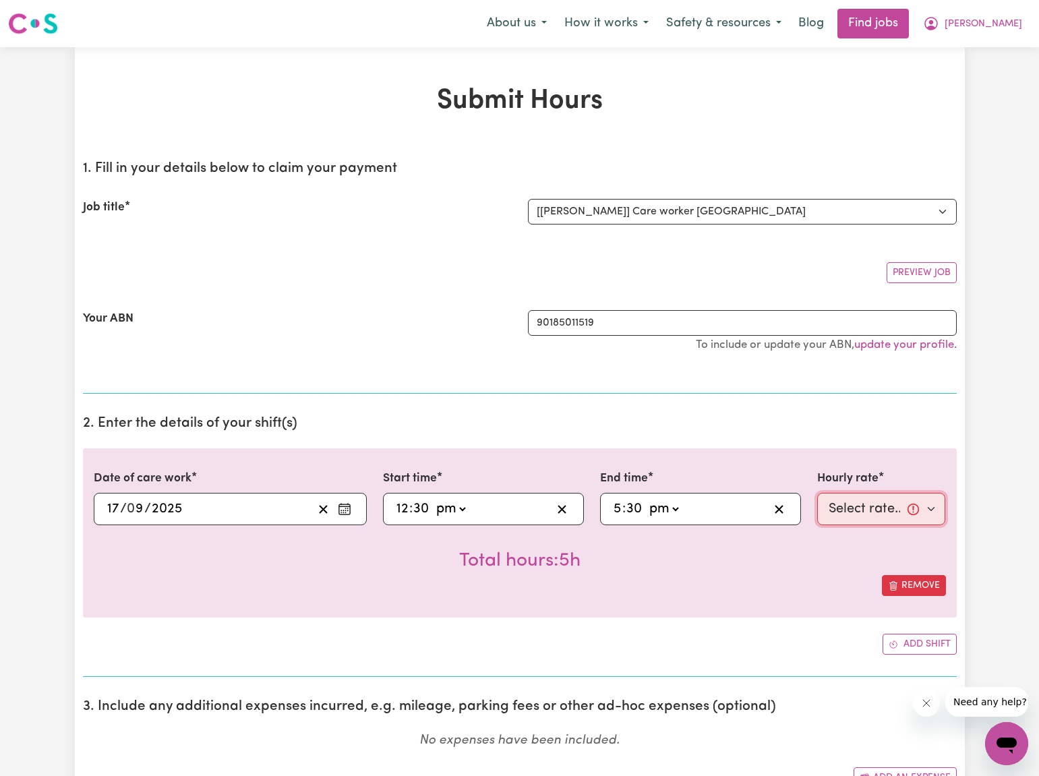
select select "40-Weekday"
click at [802, 599] on div "Date of care work [DATE] 17 / 0 9 / 2025 « ‹ [DATE] › » Mon Tue Wed Thu Fri Sat…" at bounding box center [520, 532] width 874 height 169
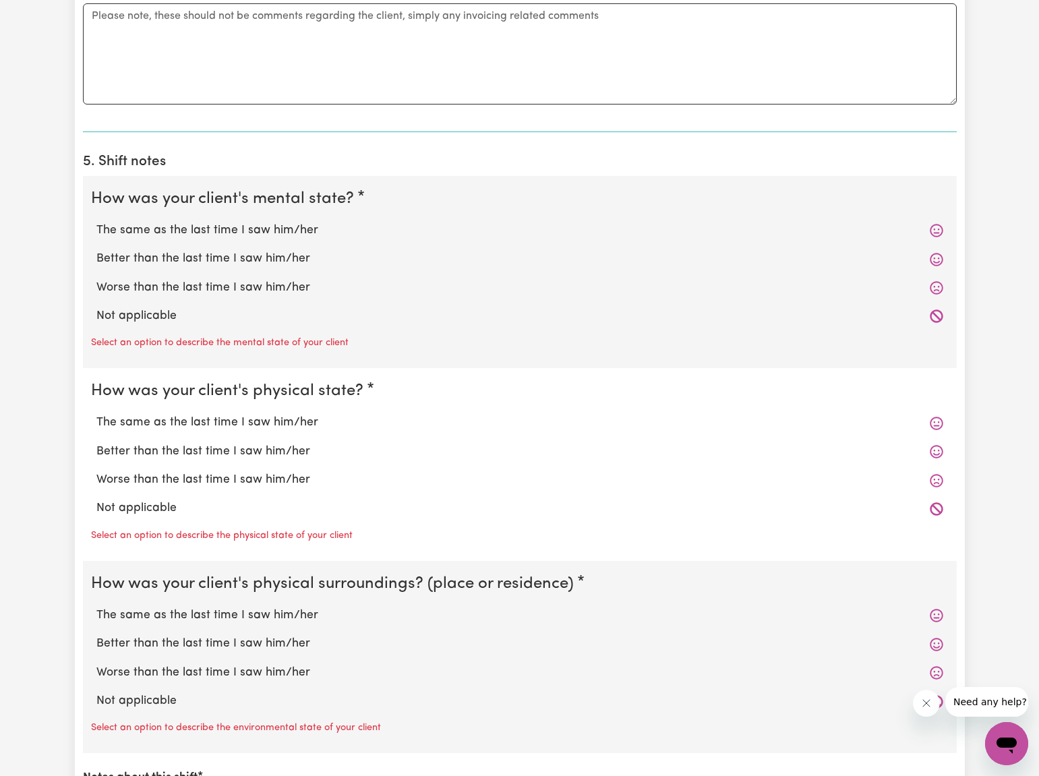
scroll to position [868, 0]
click at [99, 22] on textarea "Comments" at bounding box center [520, 53] width 874 height 101
type textarea "Late submitting timesheet."
click at [148, 227] on label "The same as the last time I saw him/her" at bounding box center [519, 230] width 847 height 18
click at [96, 221] on input "The same as the last time I saw him/her" at bounding box center [96, 221] width 1 height 1
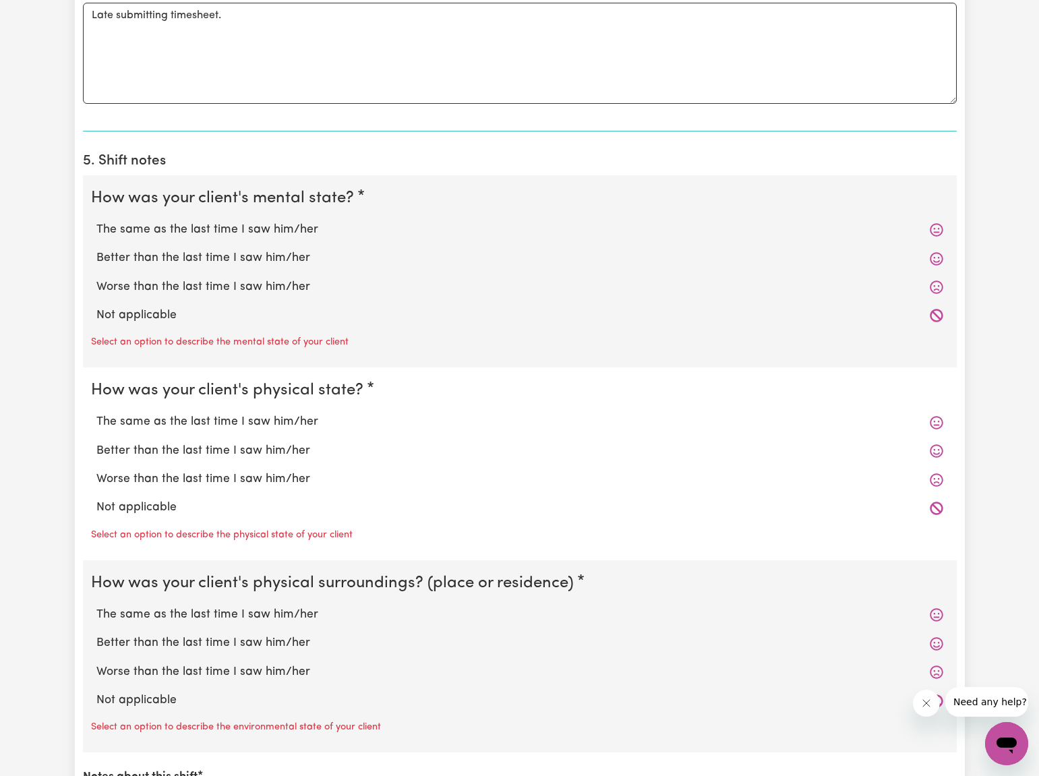
radio input "true"
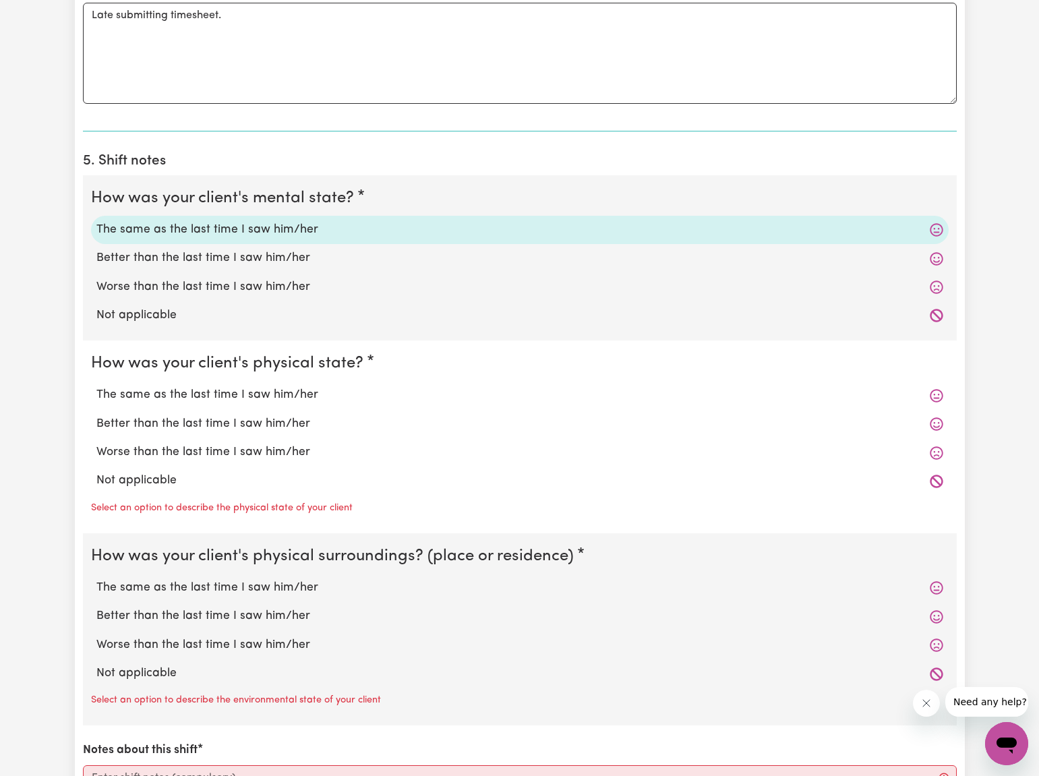
drag, startPoint x: 194, startPoint y: 386, endPoint x: 213, endPoint y: 484, distance: 100.4
click at [194, 386] on label "The same as the last time I saw him/her" at bounding box center [519, 395] width 847 height 18
click at [96, 386] on input "The same as the last time I saw him/her" at bounding box center [96, 386] width 1 height 1
radio input "true"
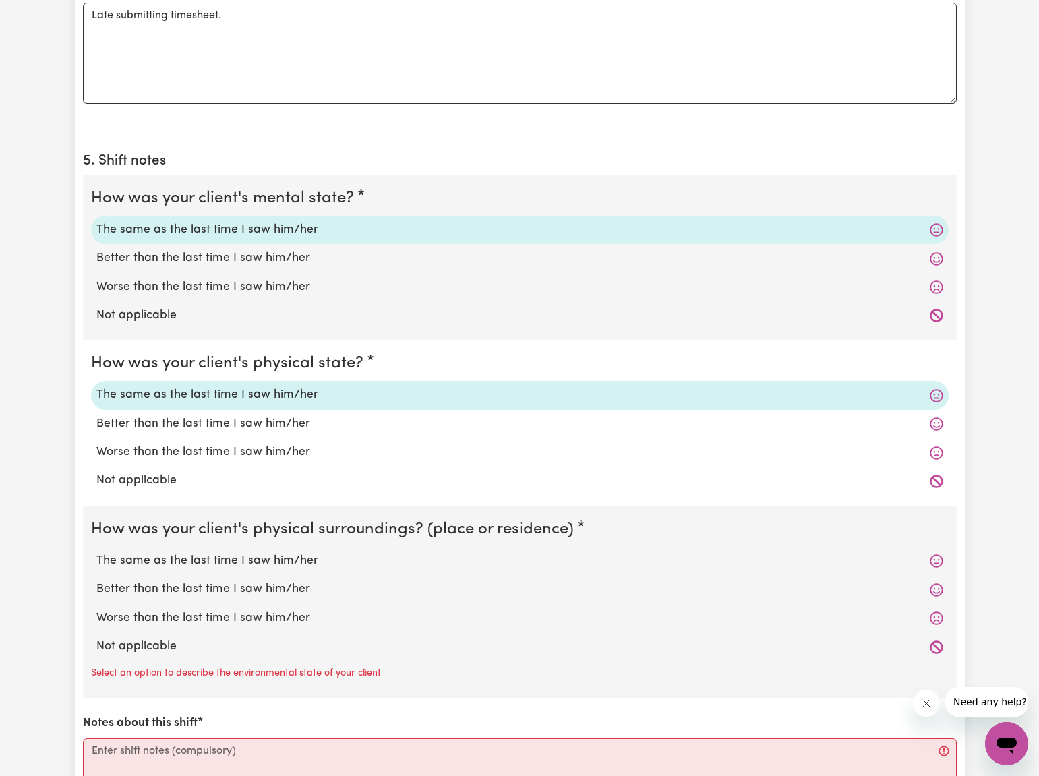
drag, startPoint x: 223, startPoint y: 549, endPoint x: 227, endPoint y: 628, distance: 79.0
click at [223, 552] on label "The same as the last time I saw him/her" at bounding box center [519, 561] width 847 height 18
click at [96, 552] on input "The same as the last time I saw him/her" at bounding box center [96, 552] width 1 height 1
radio input "true"
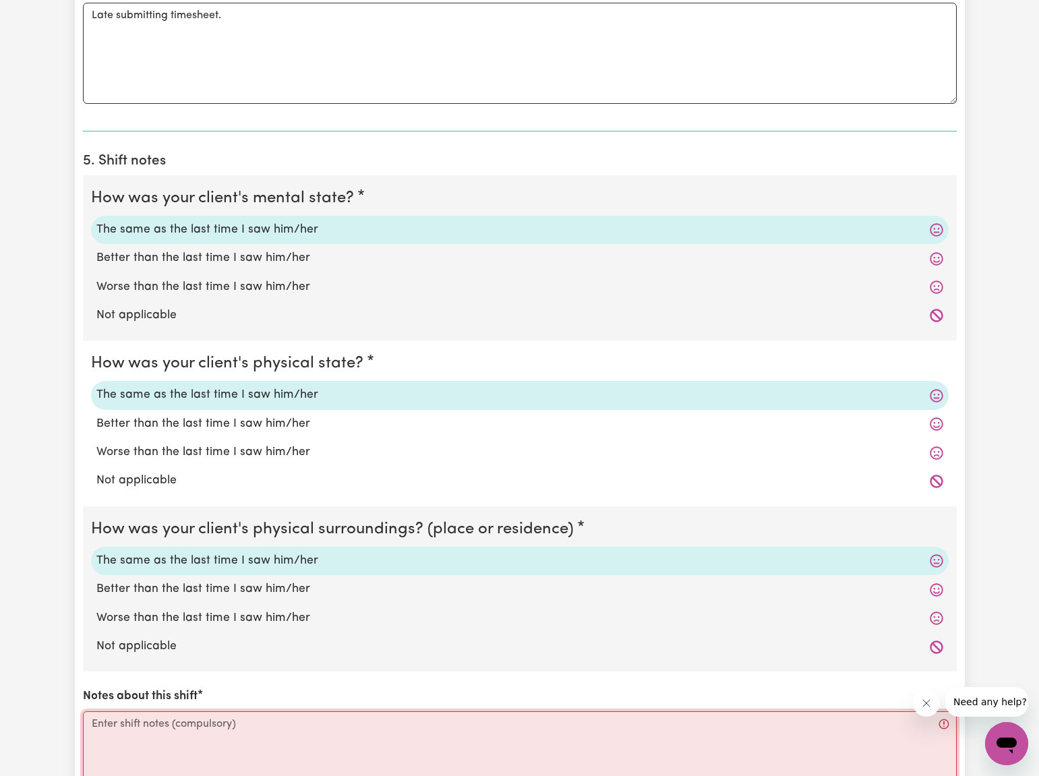
click at [102, 738] on textarea "Notes about this shift" at bounding box center [520, 761] width 874 height 101
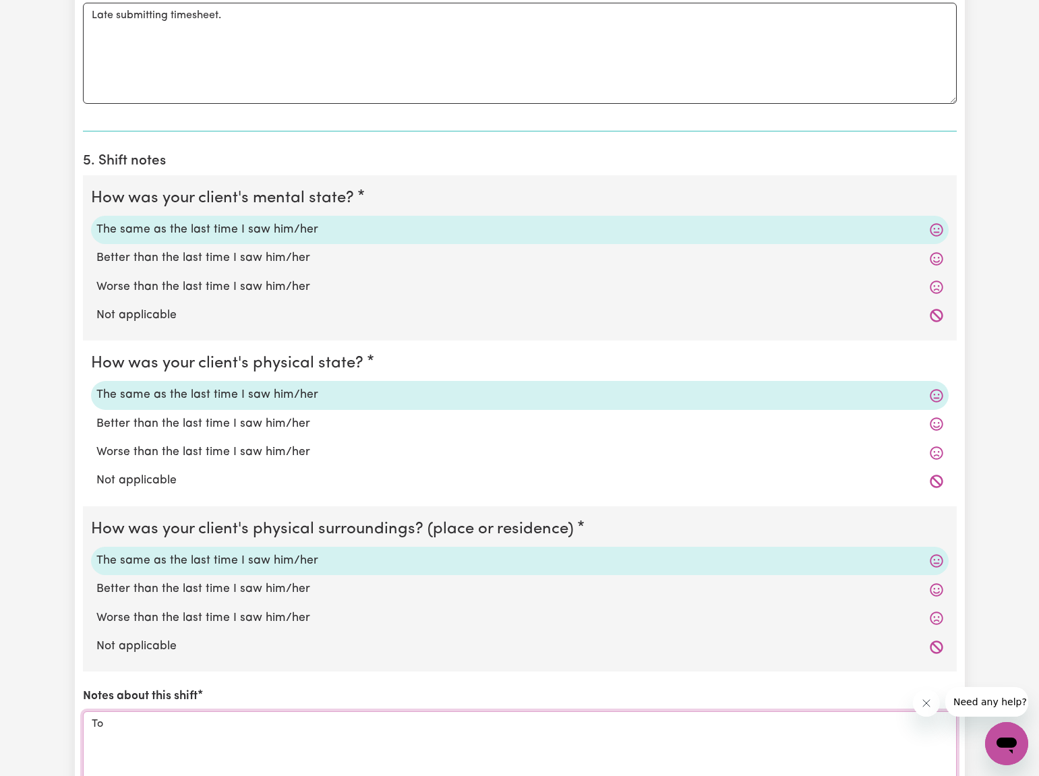
type textarea "T"
type textarea "t"
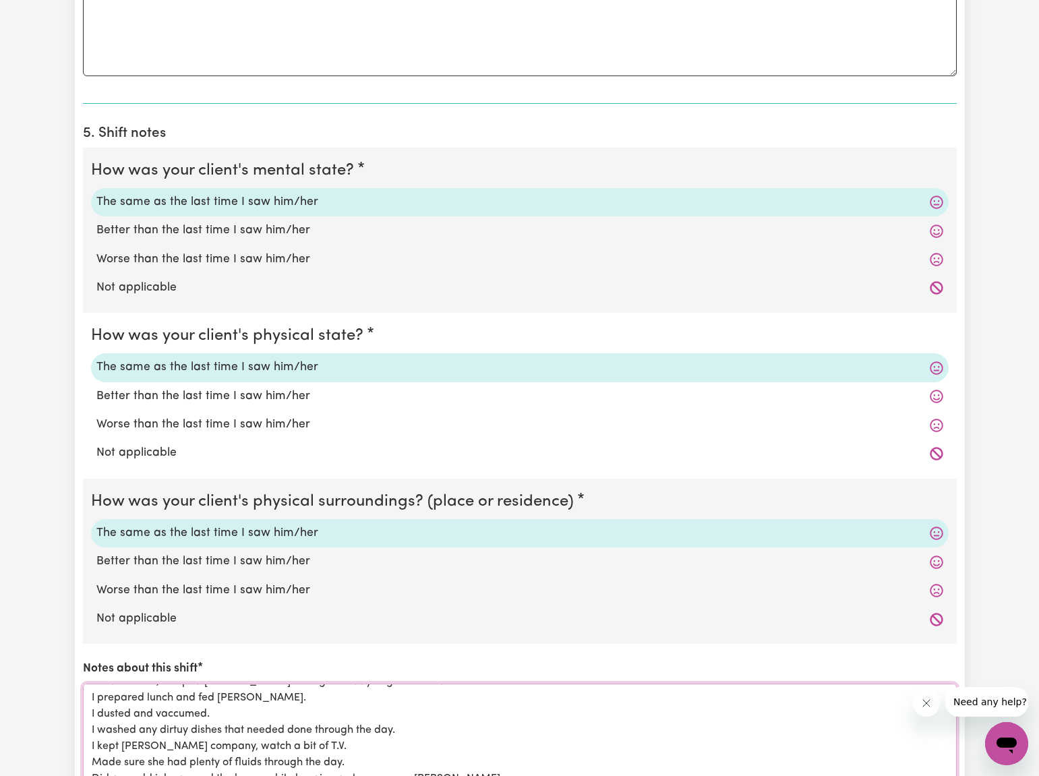
scroll to position [31, 0]
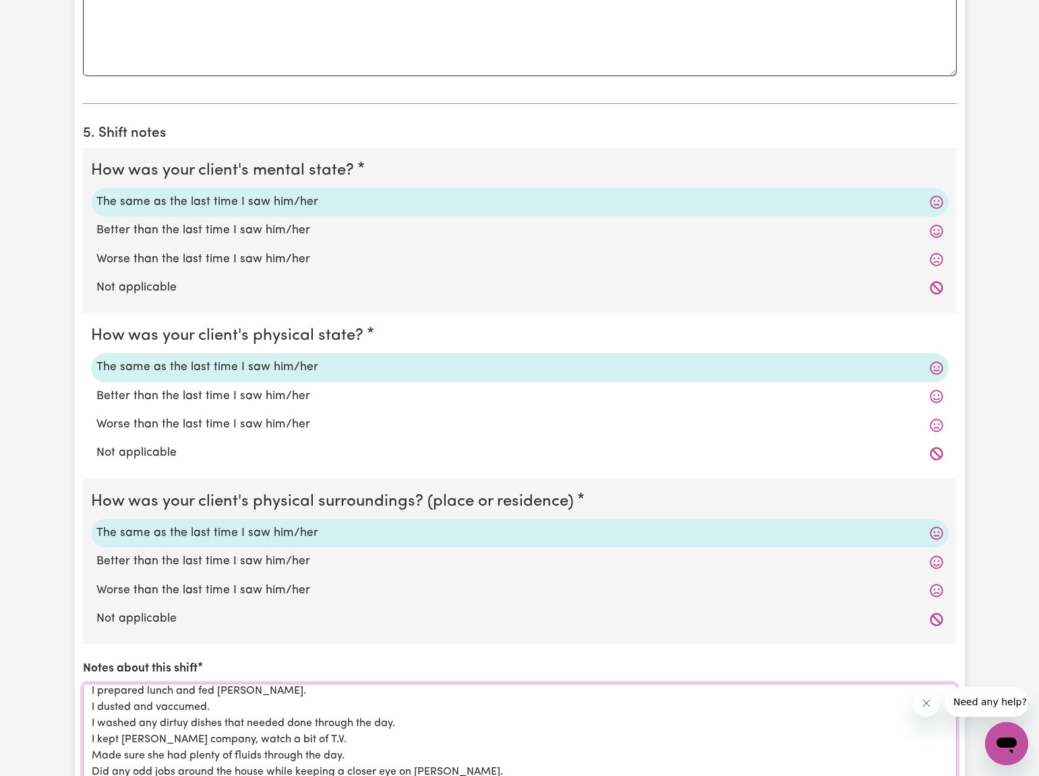
type textarea "Usual routine, I helped [PERSON_NAME] through the day to go to the bathroom. I …"
click at [361, 660] on div "Notes about this shift Usual routine, I helped [PERSON_NAME] through the day to…" at bounding box center [520, 722] width 874 height 124
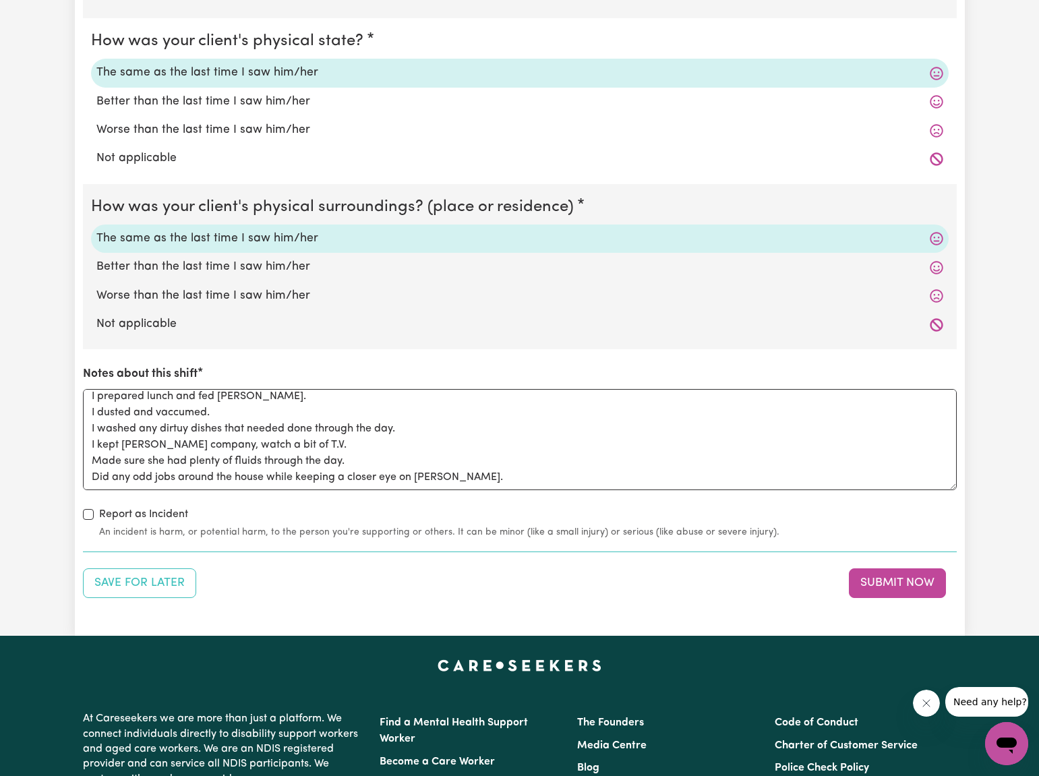
scroll to position [1206, 0]
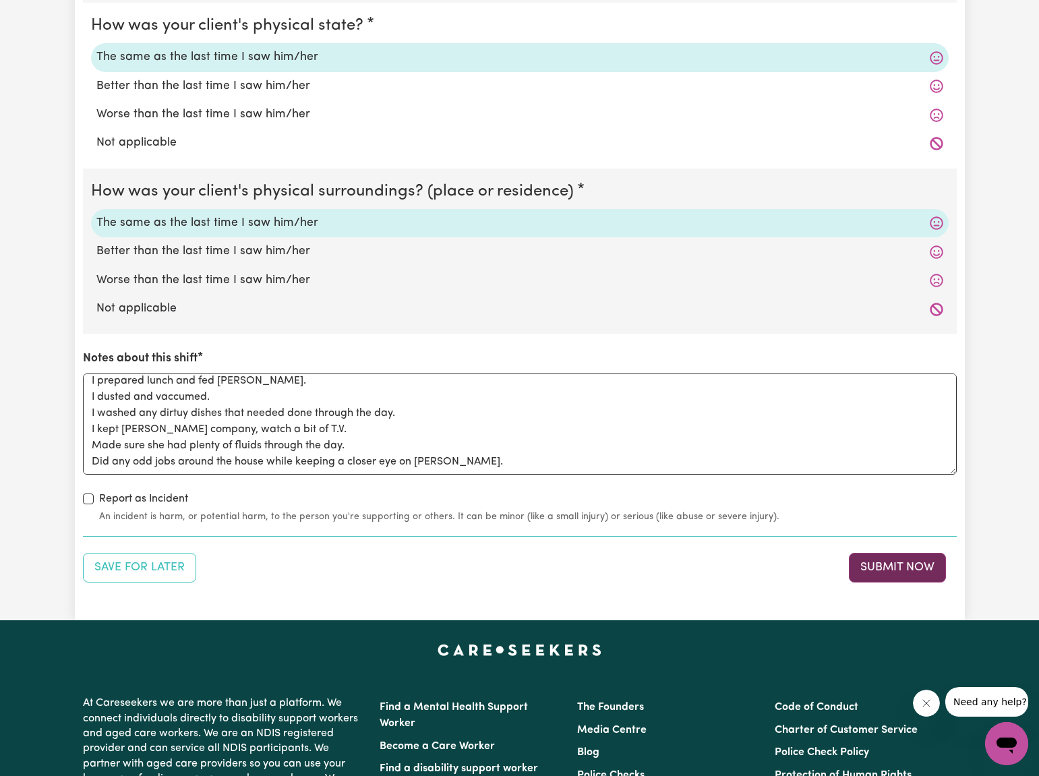
click at [888, 562] on button "Submit Now" at bounding box center [897, 568] width 97 height 30
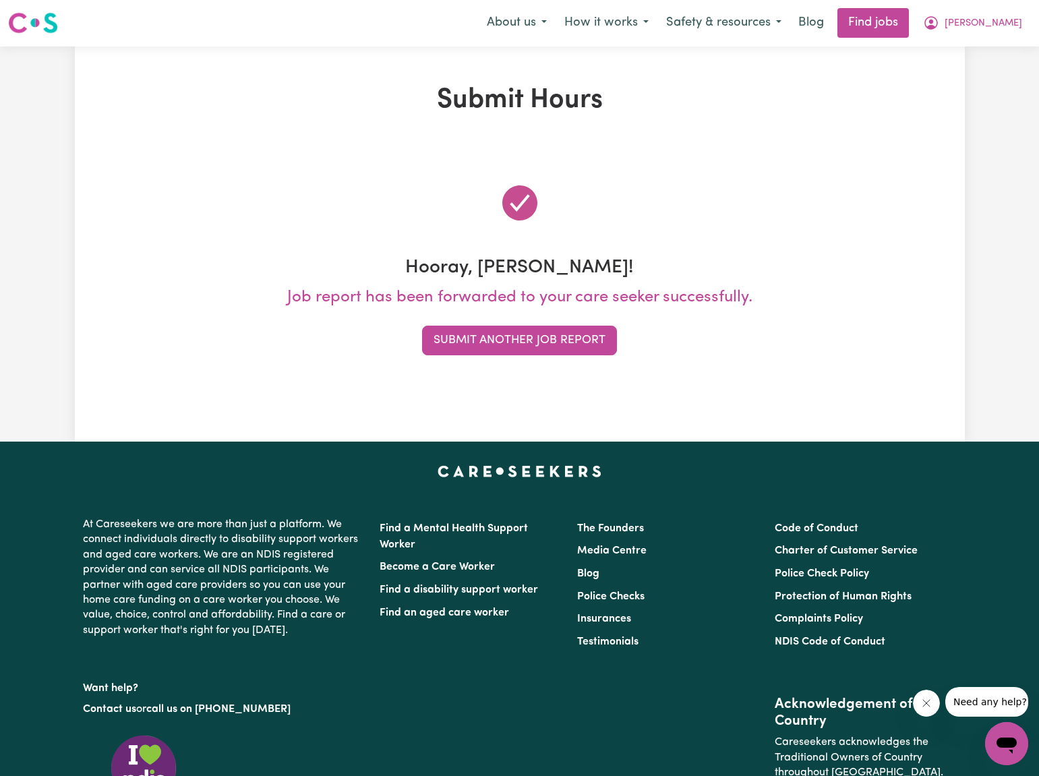
scroll to position [0, 0]
